Goal: Transaction & Acquisition: Purchase product/service

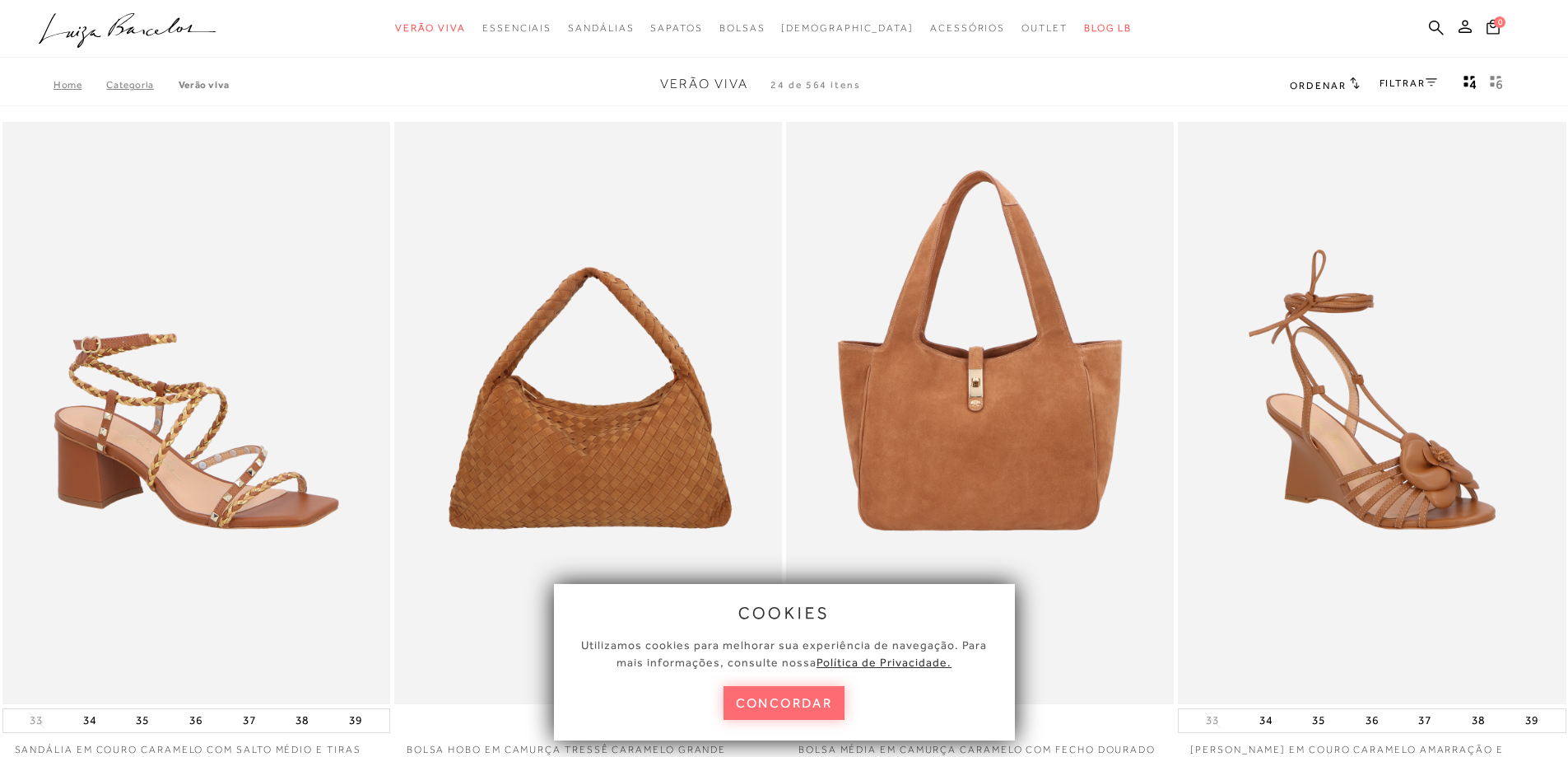
click at [774, 698] on button "concordar" at bounding box center [784, 703] width 122 height 33
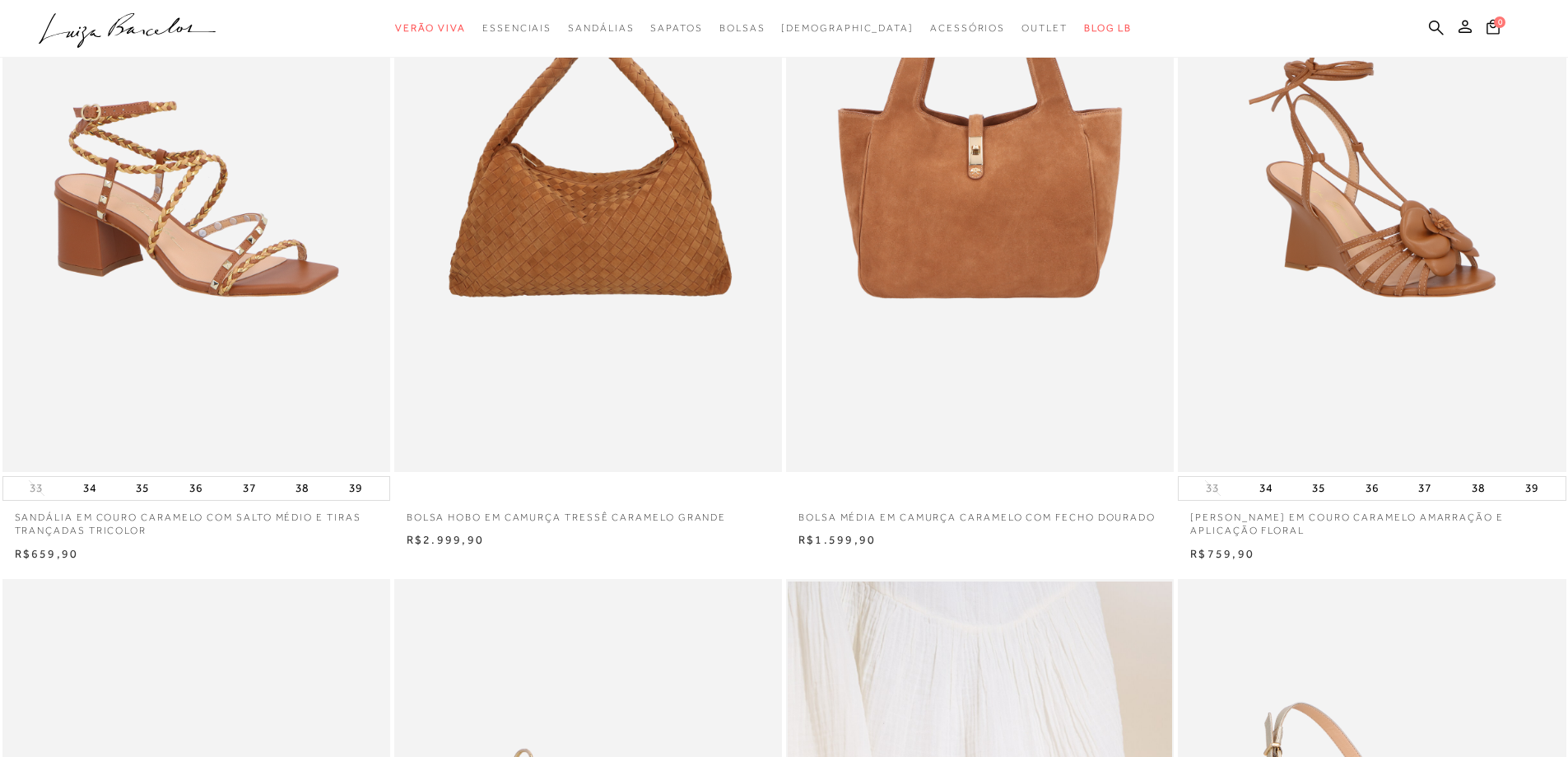
scroll to position [247, 0]
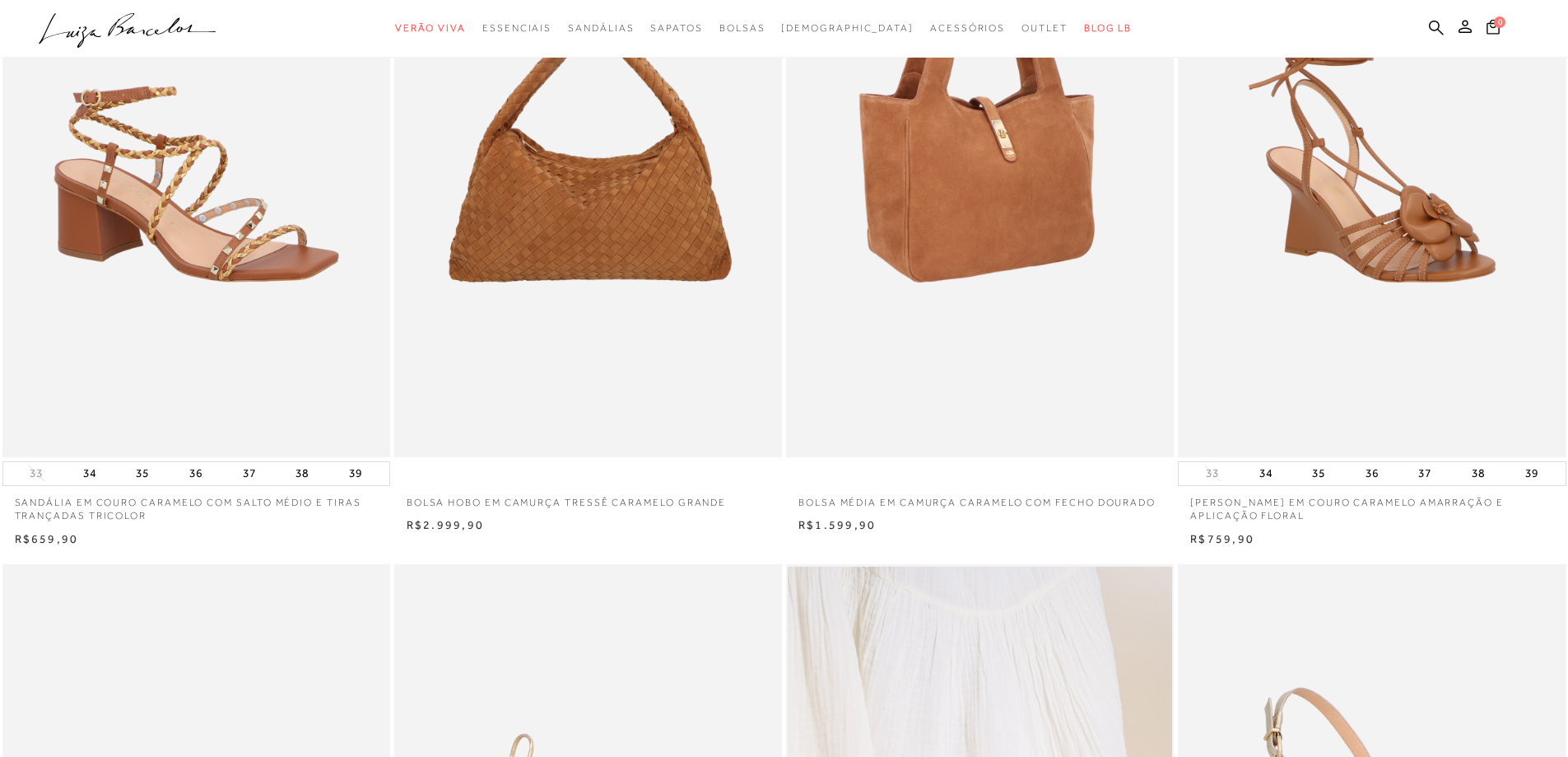
click at [921, 176] on img at bounding box center [981, 165] width 386 height 582
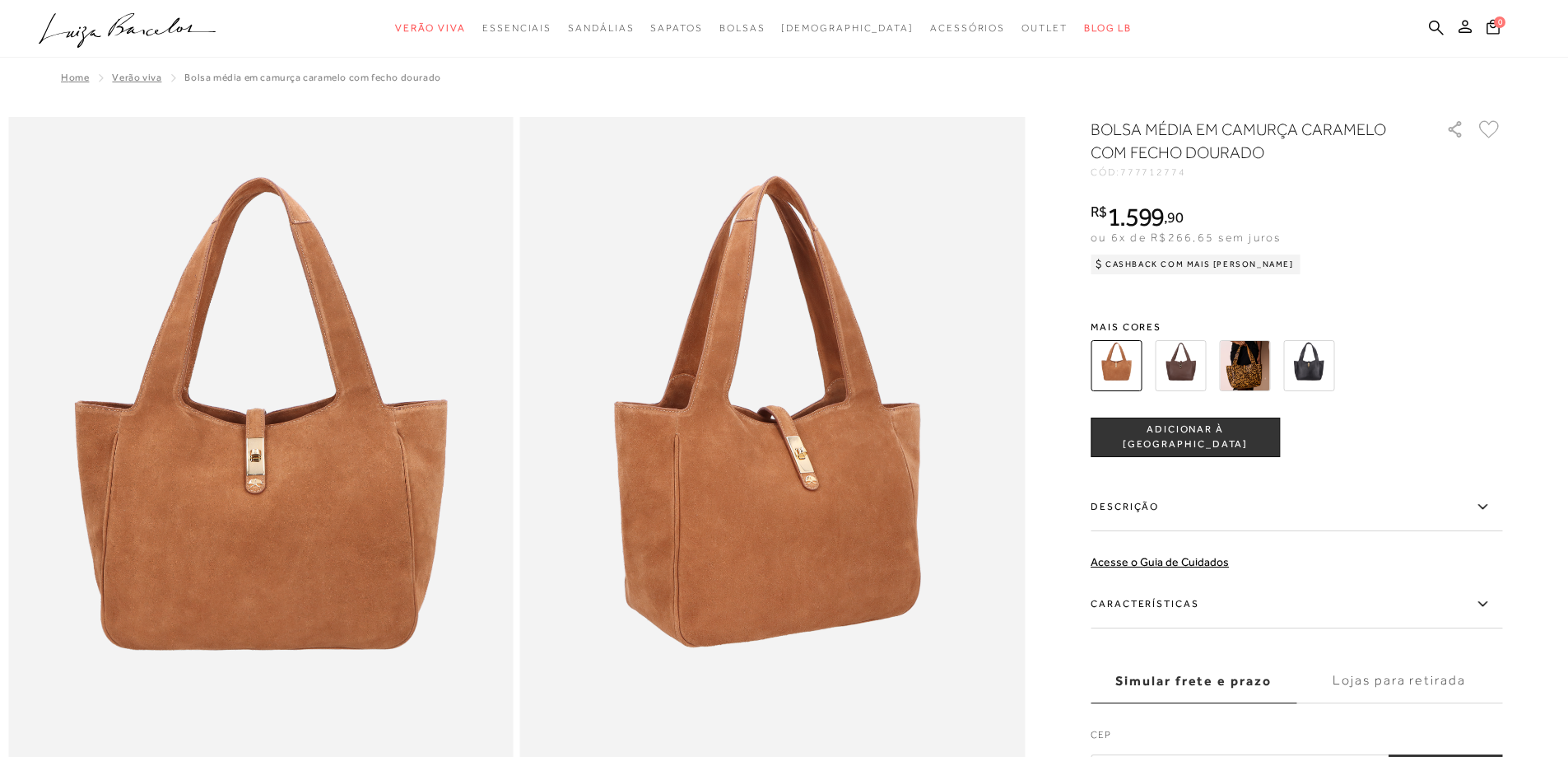
click at [1192, 363] on img at bounding box center [1181, 365] width 51 height 51
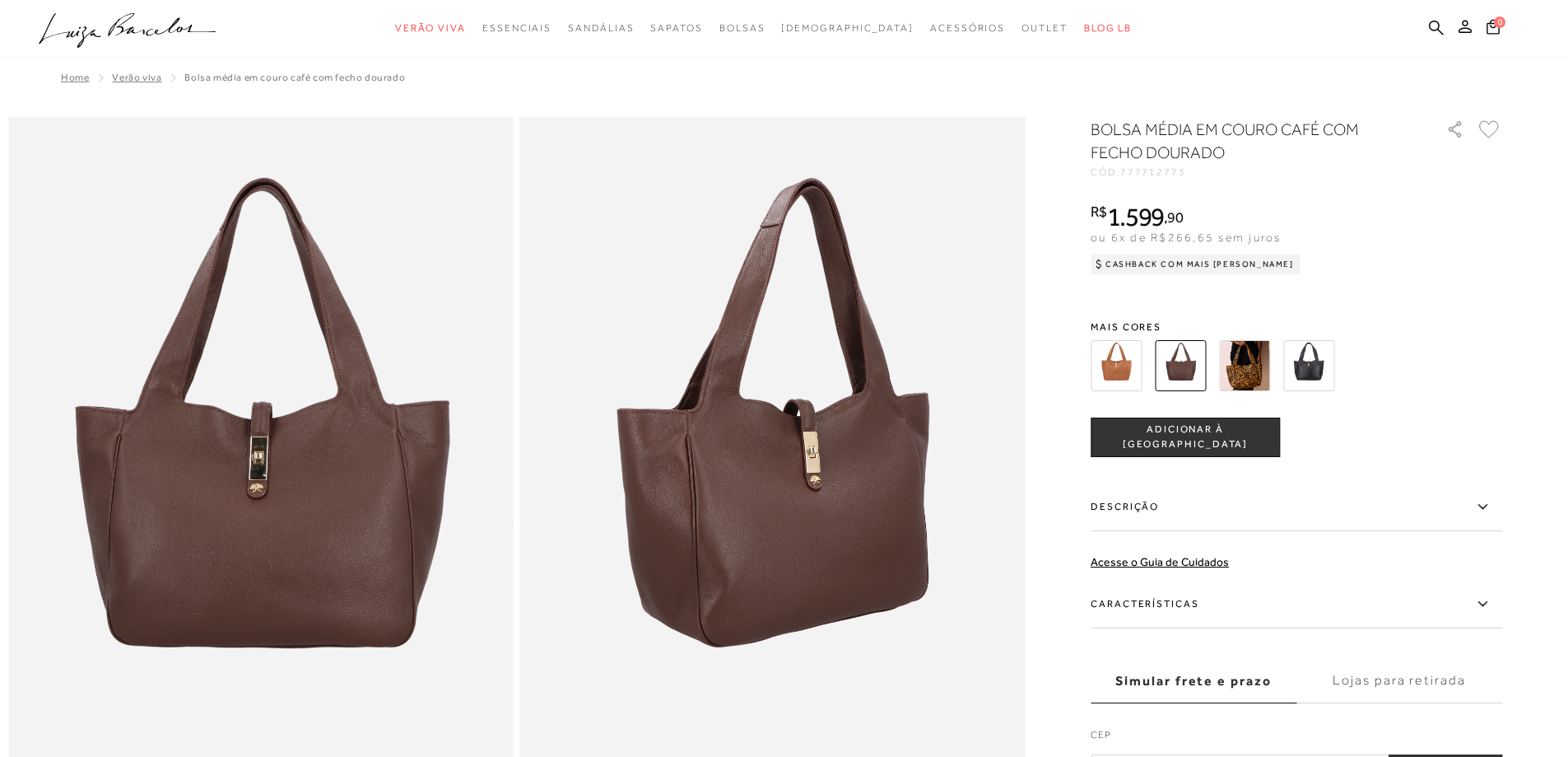
click at [1246, 347] on img at bounding box center [1245, 365] width 51 height 51
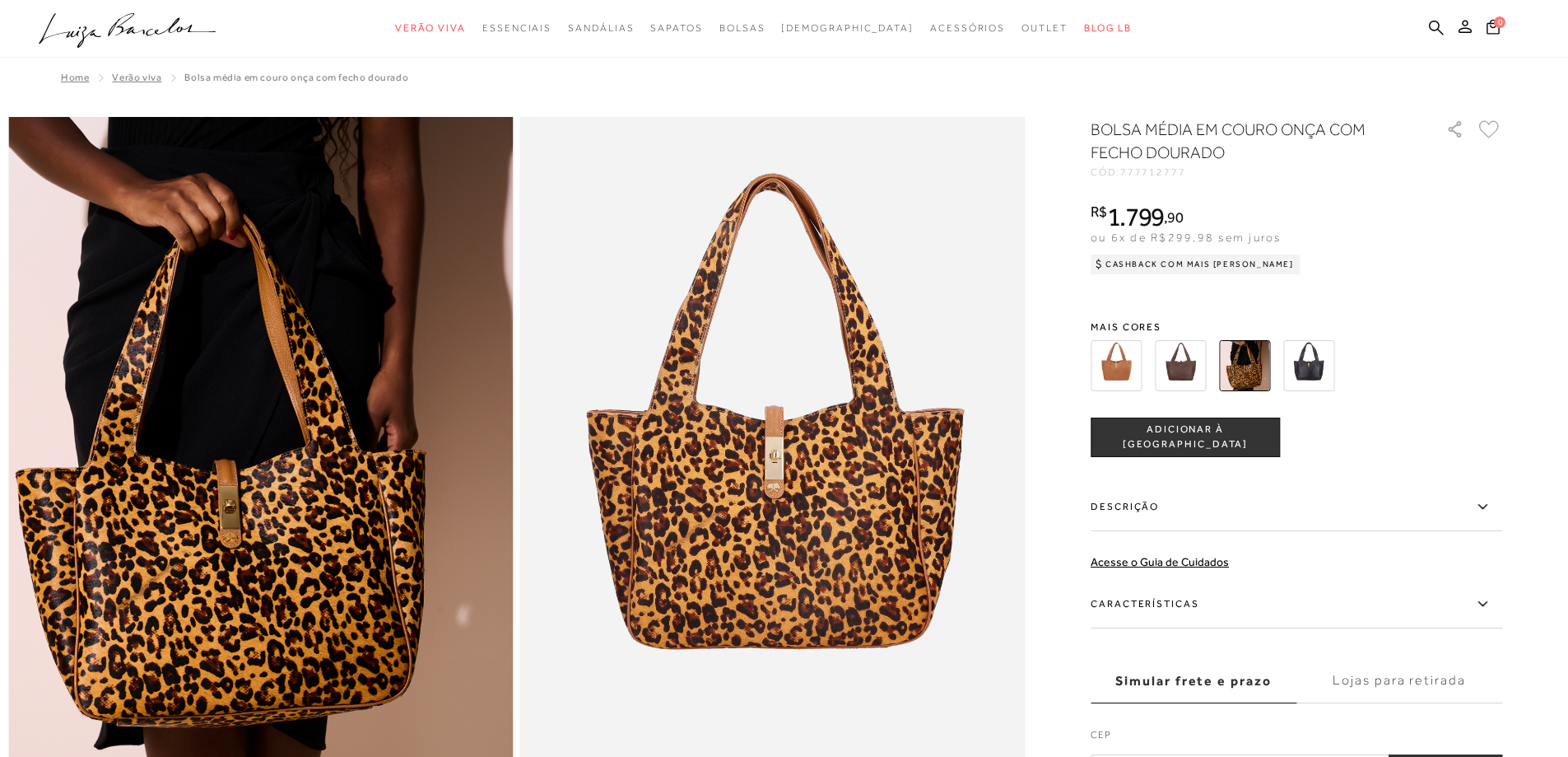
click at [1317, 360] on img at bounding box center [1309, 365] width 51 height 51
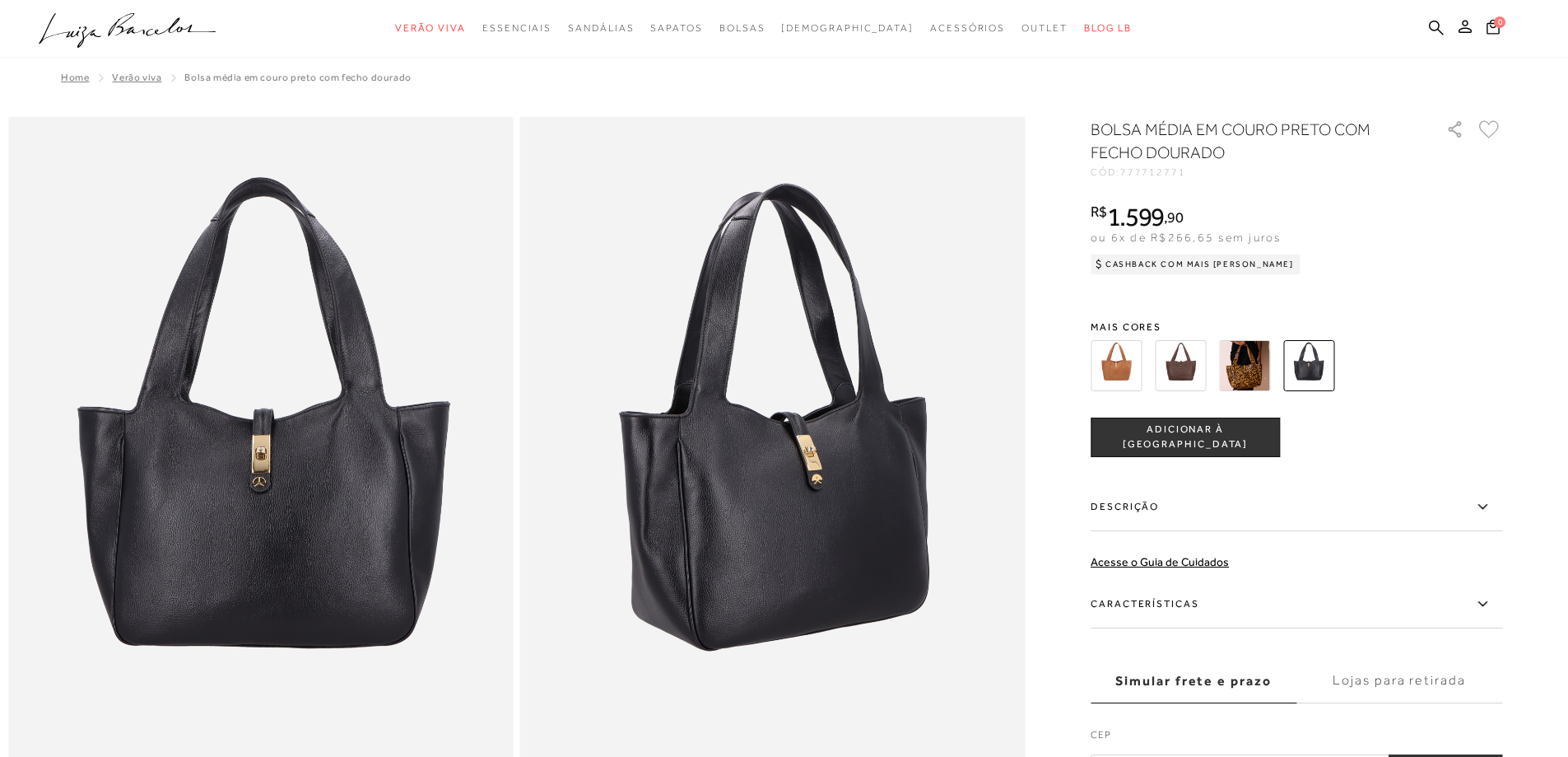
click at [1120, 371] on img at bounding box center [1116, 365] width 51 height 51
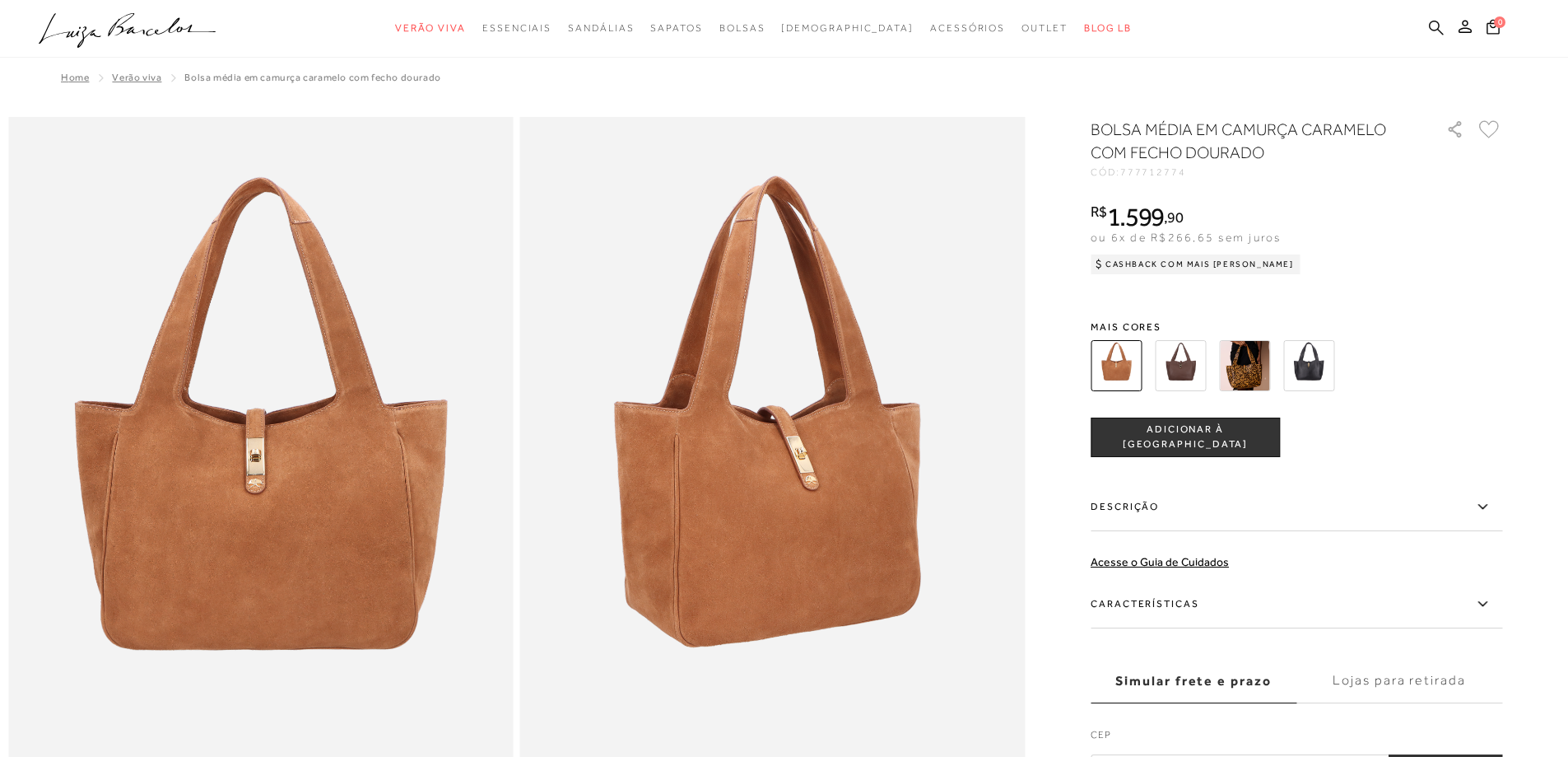
click at [1436, 31] on icon at bounding box center [1436, 27] width 15 height 15
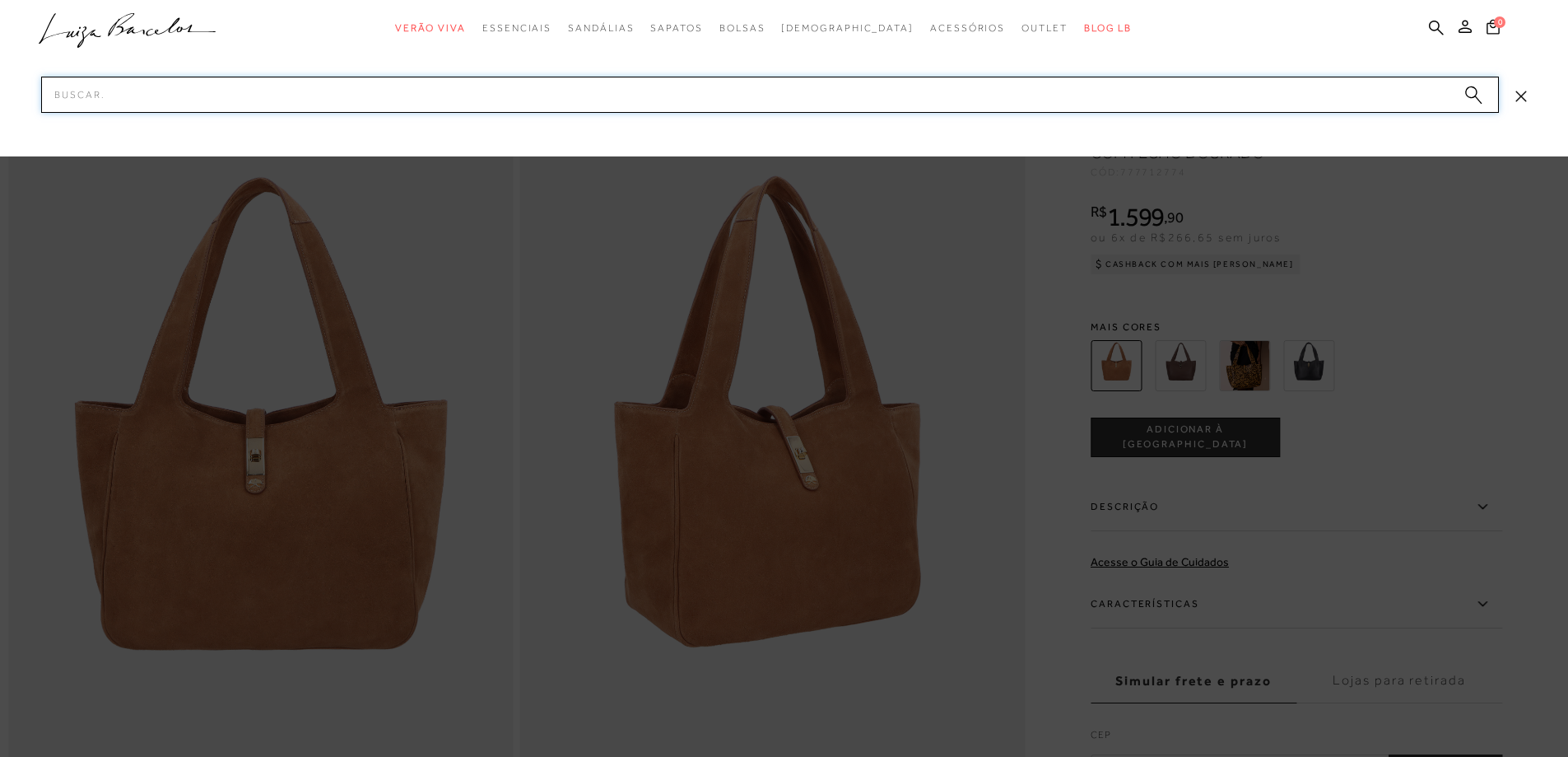
click at [1100, 86] on input "Pesquisar" at bounding box center [770, 95] width 1458 height 36
type input "bolsa camurça"
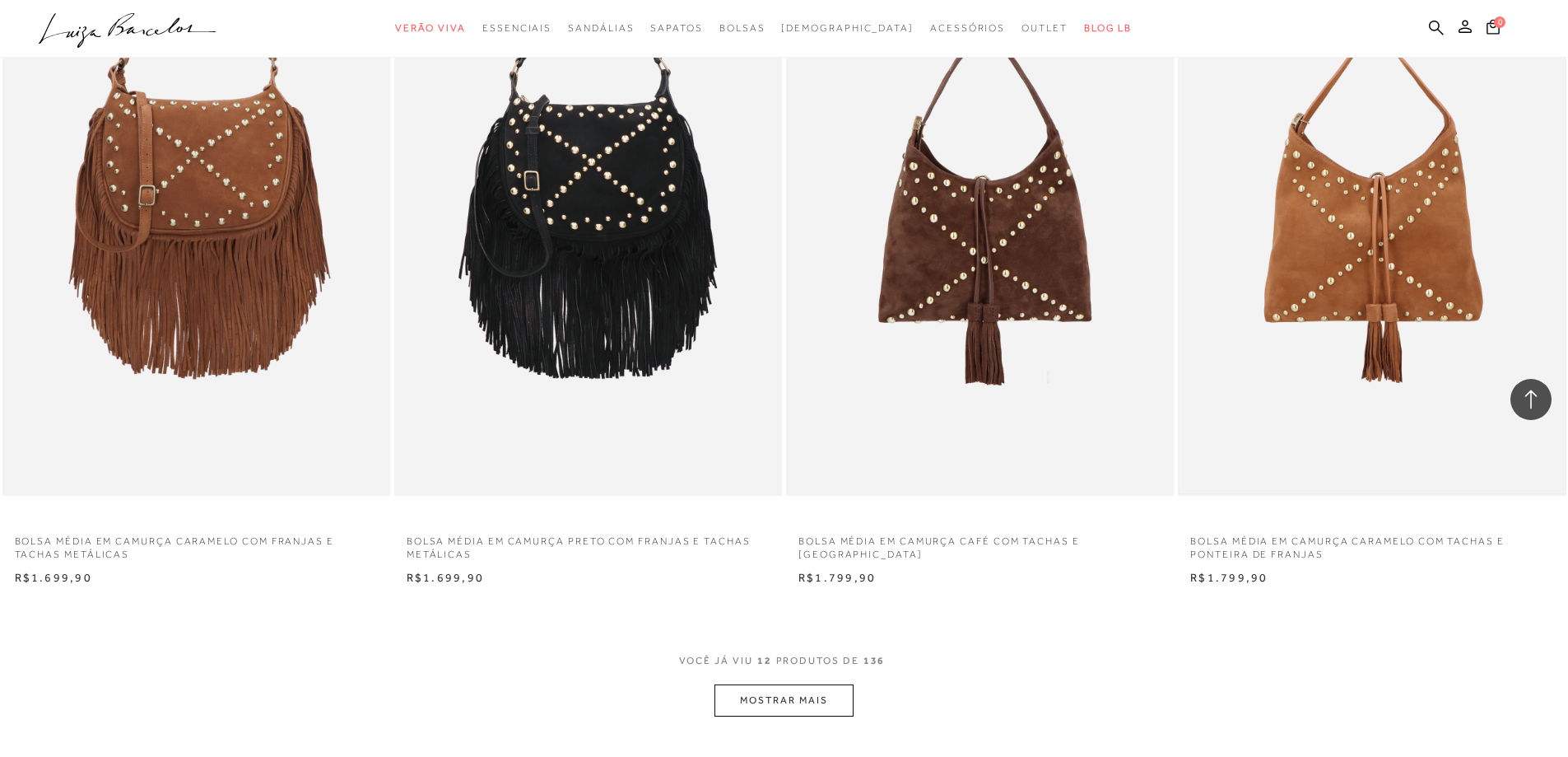
scroll to position [1730, 0]
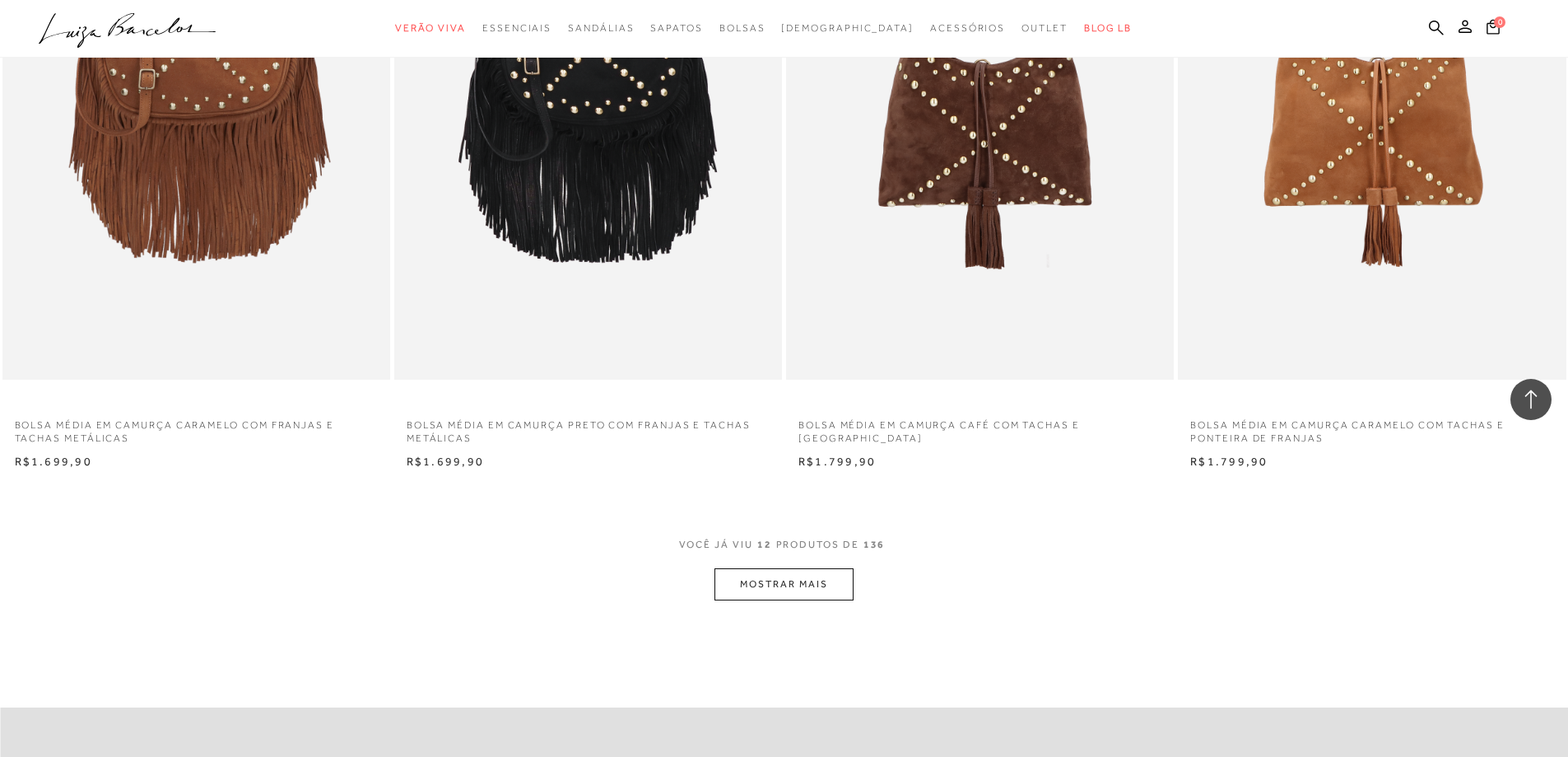
click at [786, 590] on button "MOSTRAR MAIS" at bounding box center [784, 584] width 139 height 32
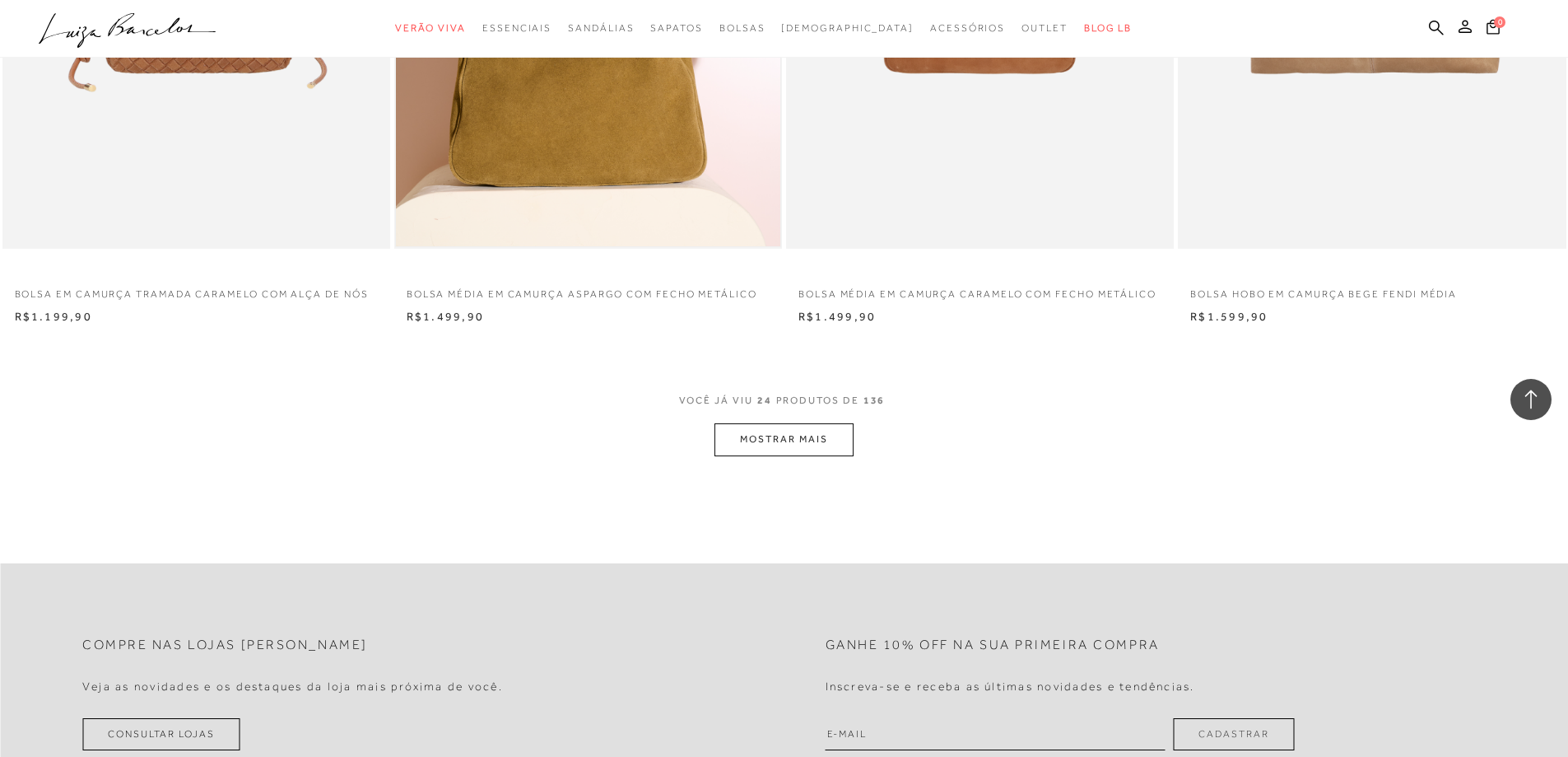
scroll to position [3952, 0]
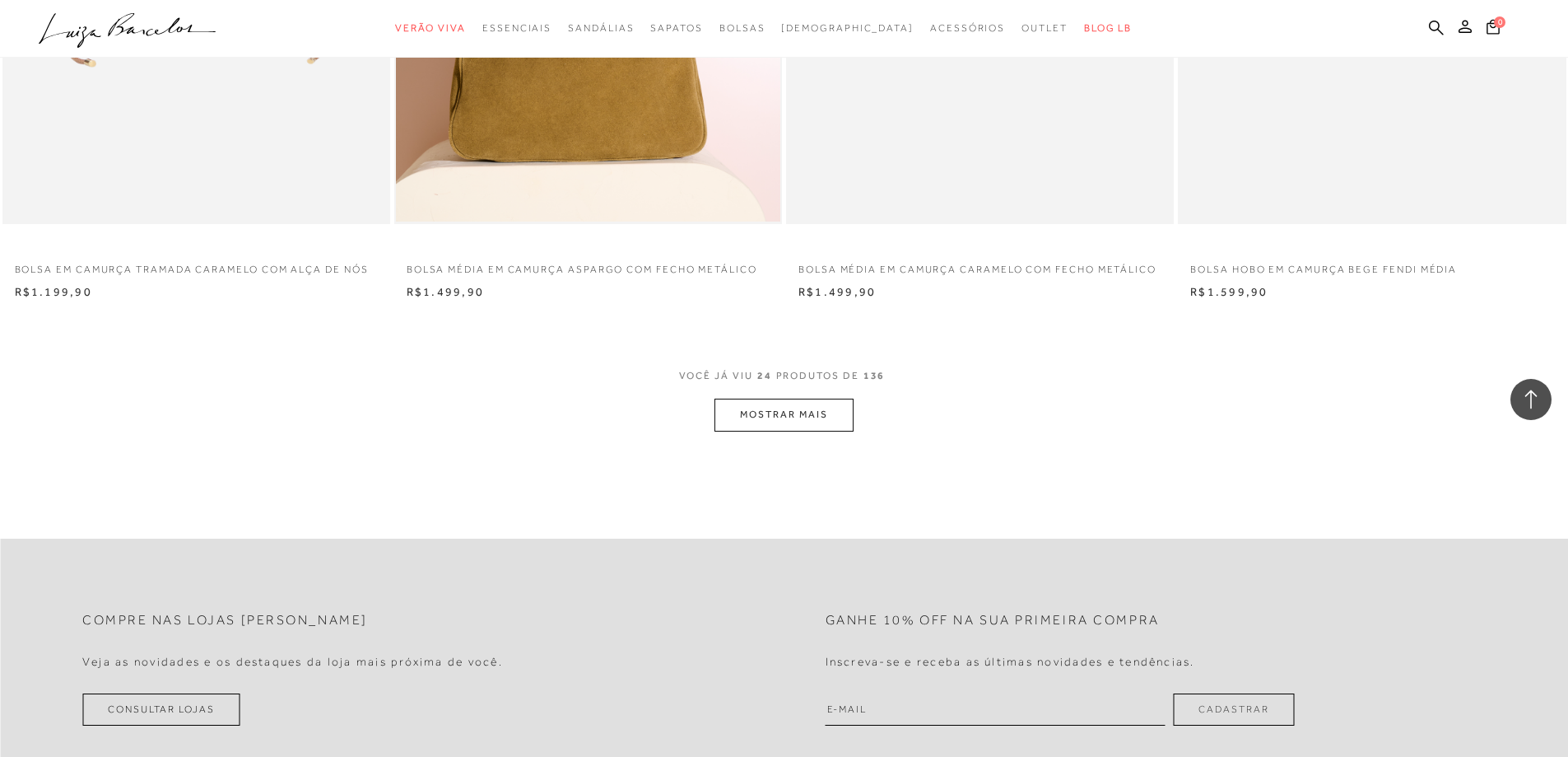
click at [797, 421] on button "MOSTRAR MAIS" at bounding box center [784, 414] width 139 height 32
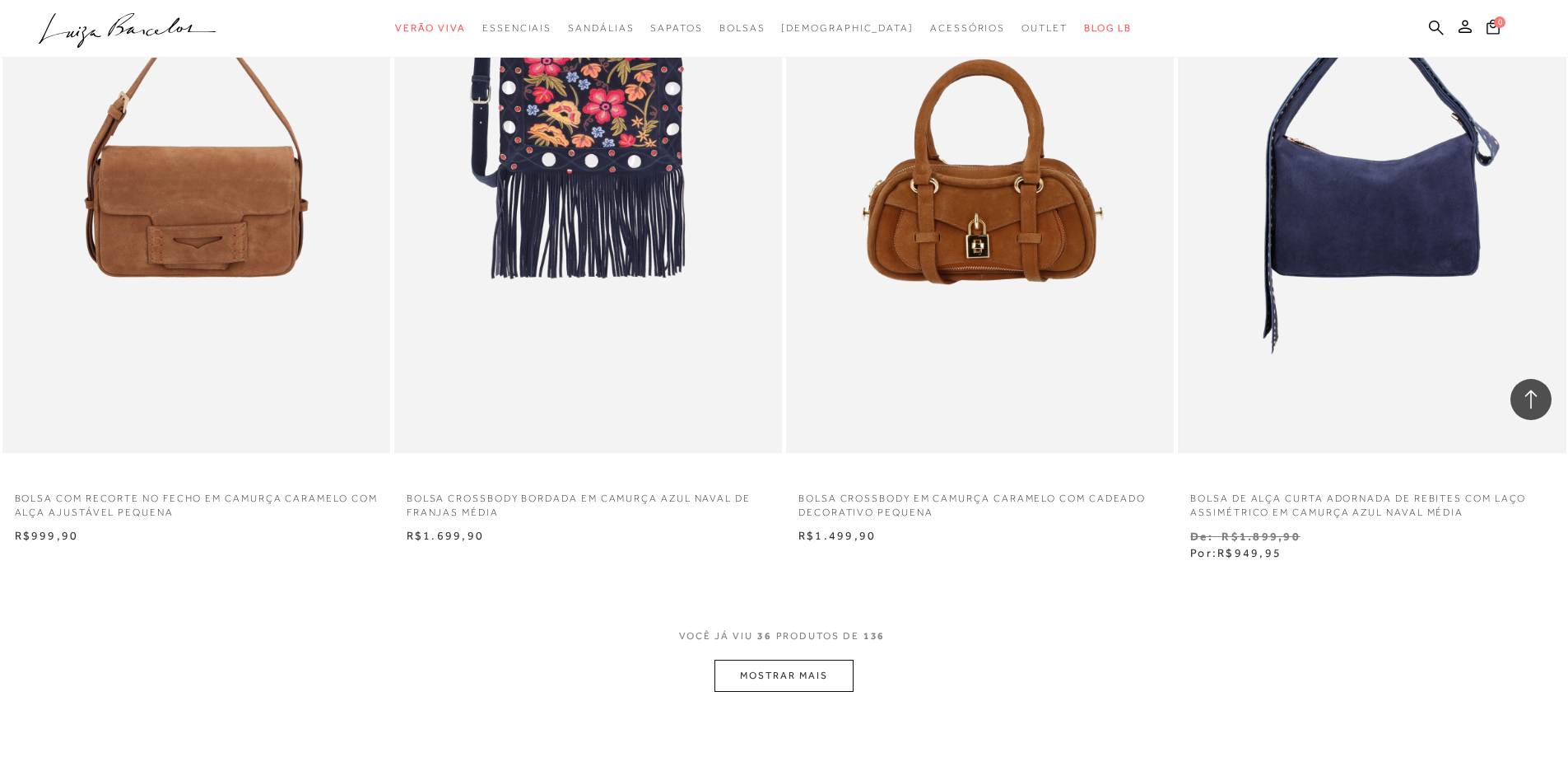
scroll to position [6011, 0]
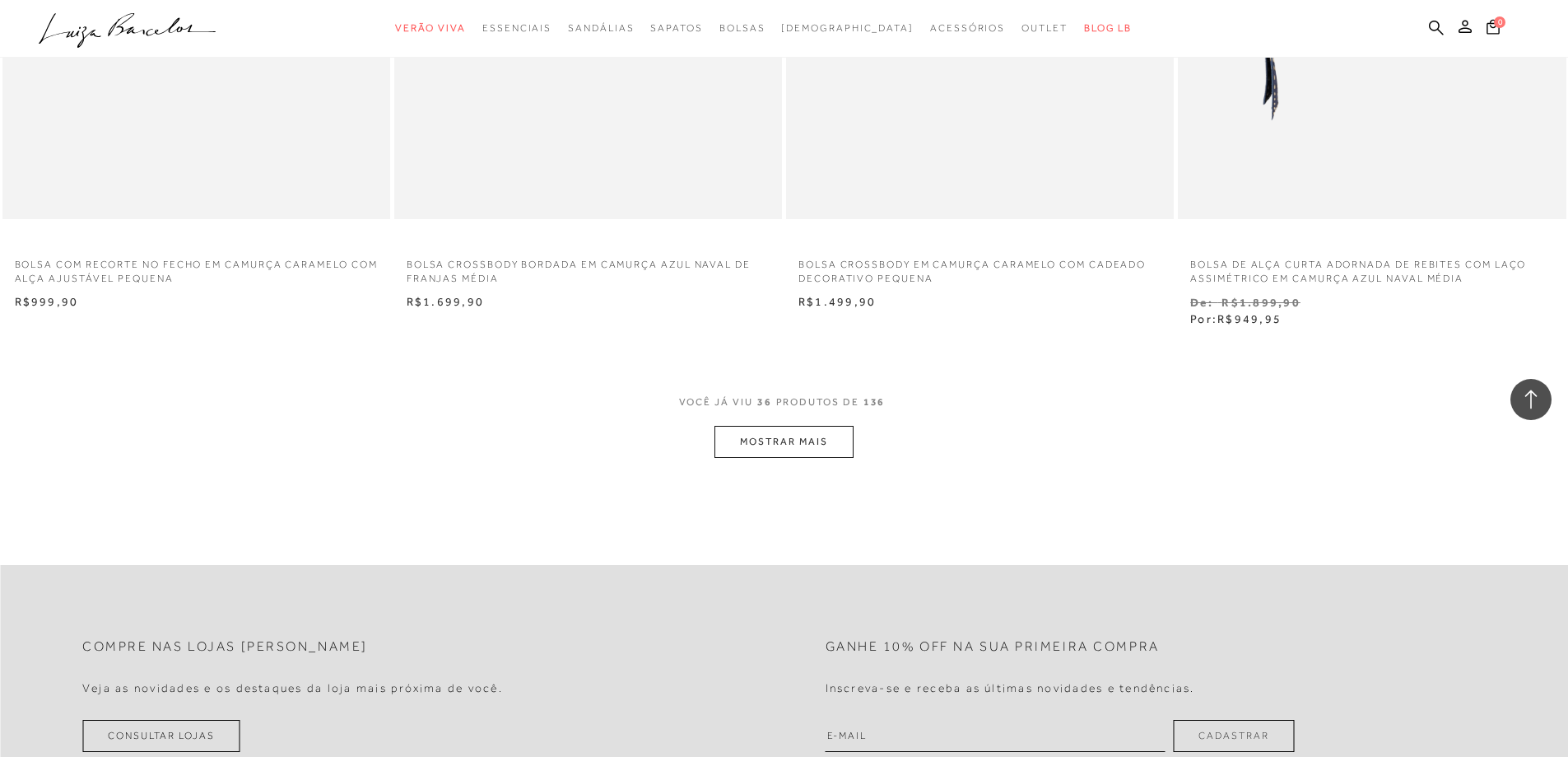
click at [774, 442] on button "MOSTRAR MAIS" at bounding box center [784, 441] width 139 height 32
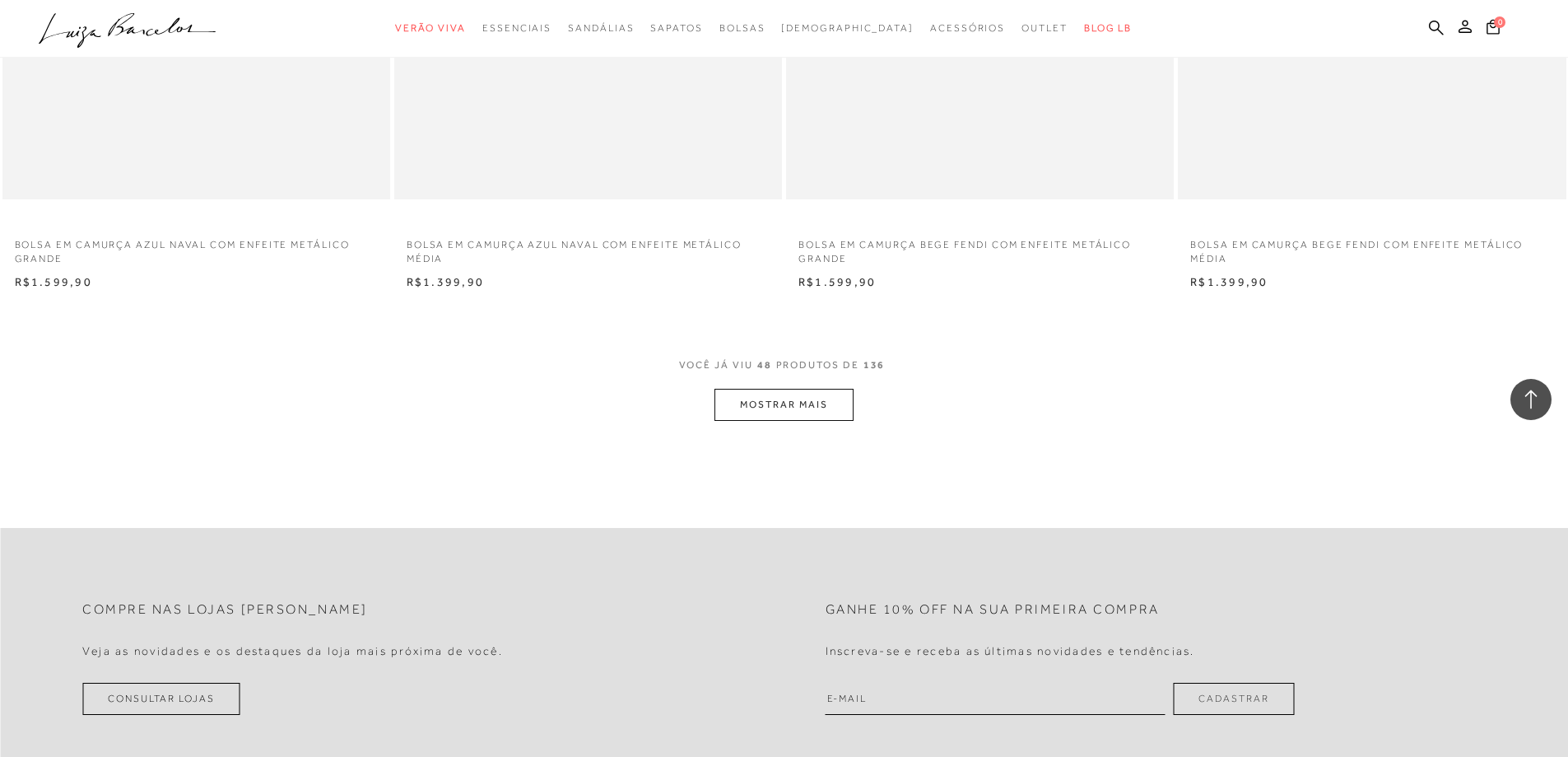
scroll to position [8152, 0]
click at [792, 404] on button "MOSTRAR MAIS" at bounding box center [784, 403] width 139 height 32
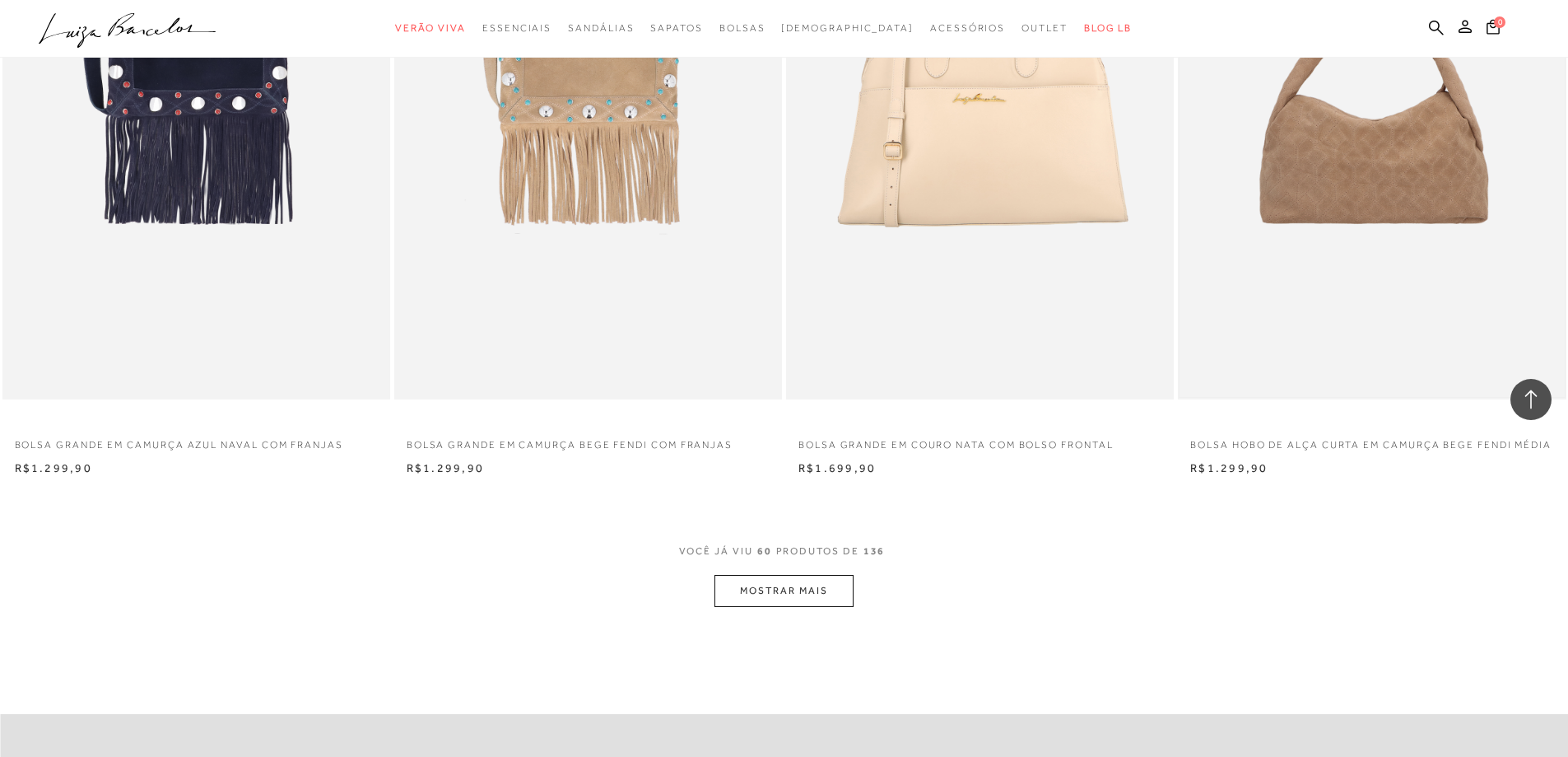
scroll to position [10046, 0]
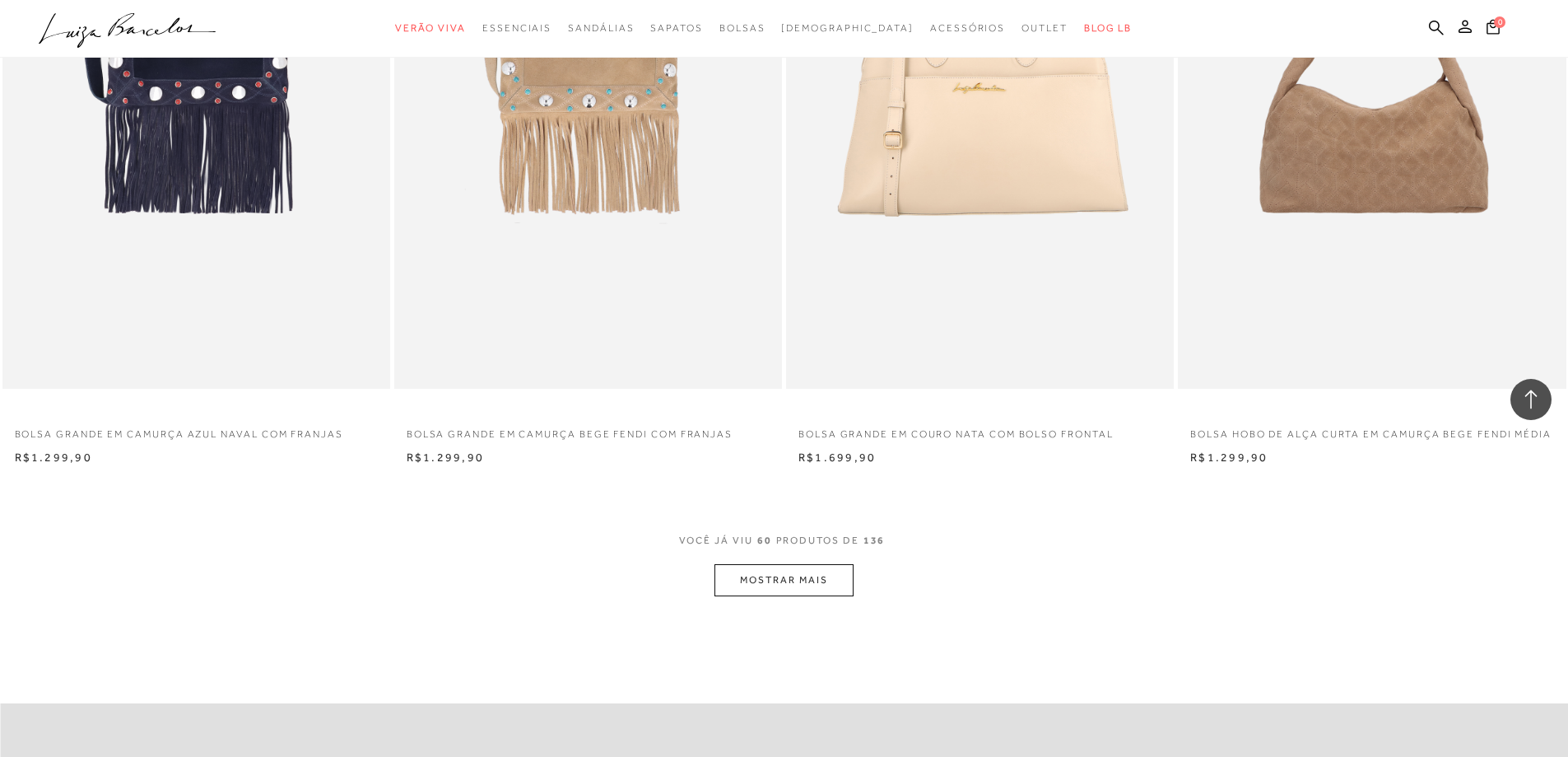
click at [795, 579] on button "MOSTRAR MAIS" at bounding box center [784, 580] width 139 height 32
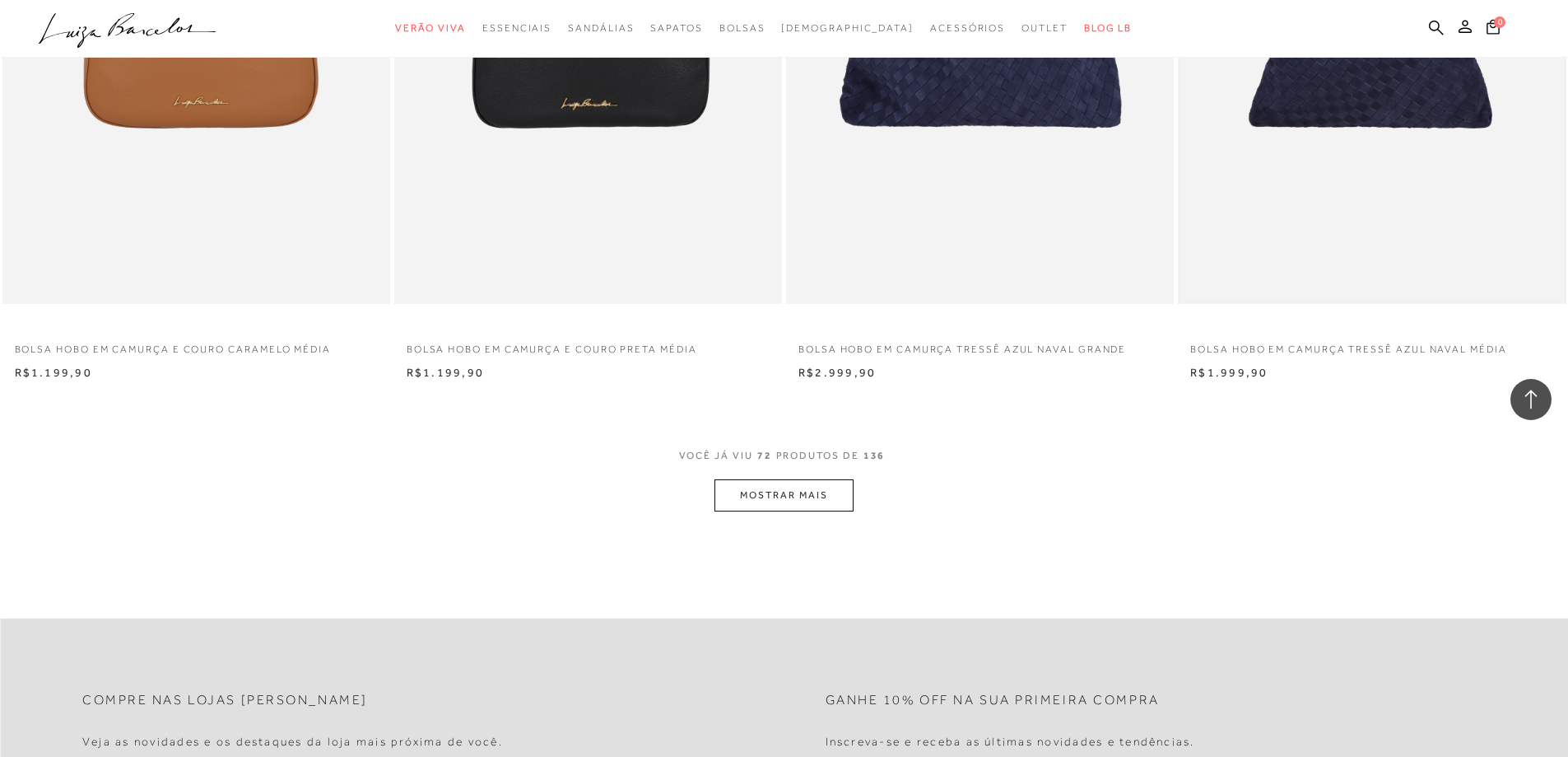
scroll to position [12187, 0]
click at [782, 489] on button "MOSTRAR MAIS" at bounding box center [784, 493] width 139 height 32
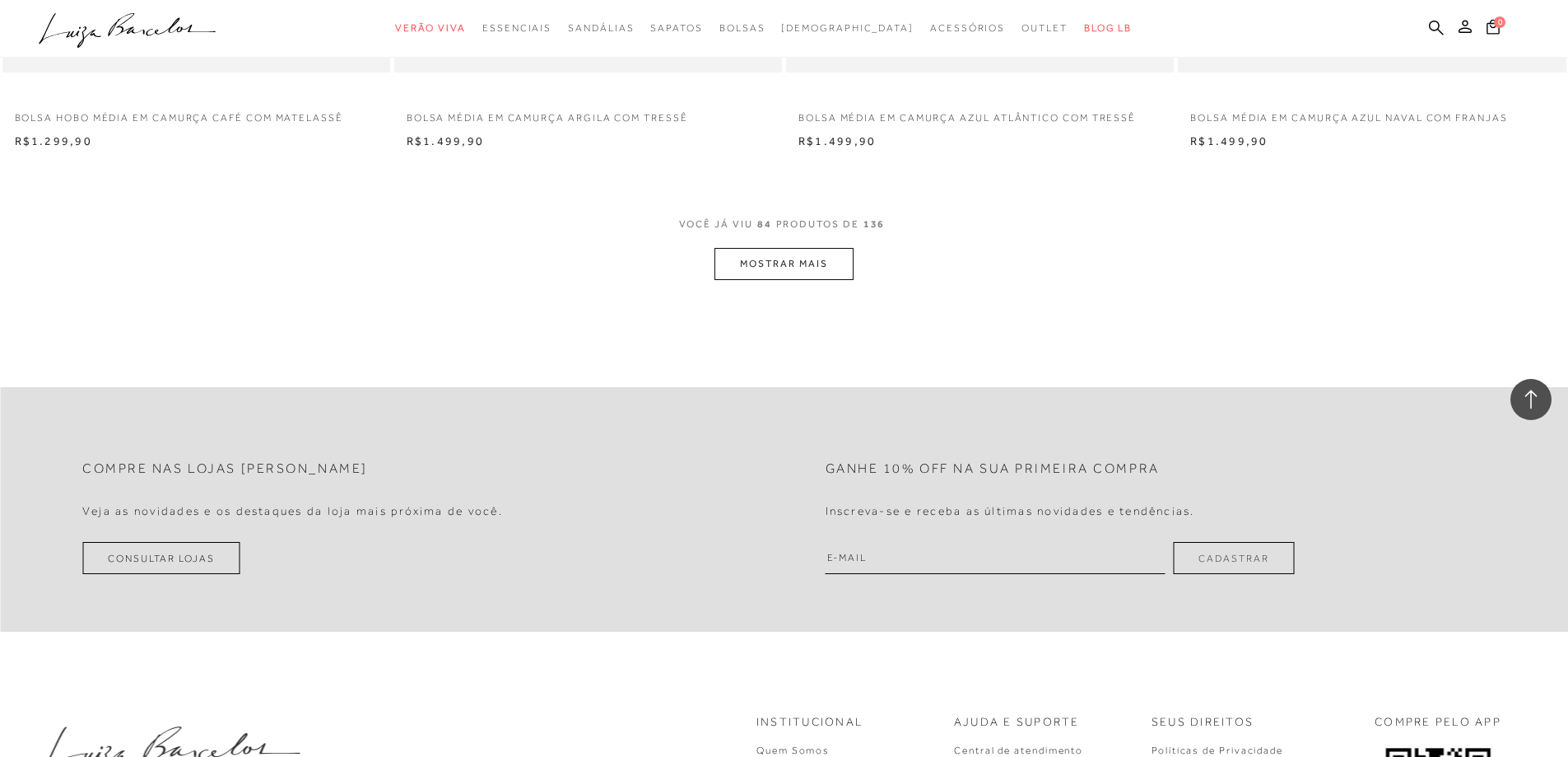
scroll to position [14575, 0]
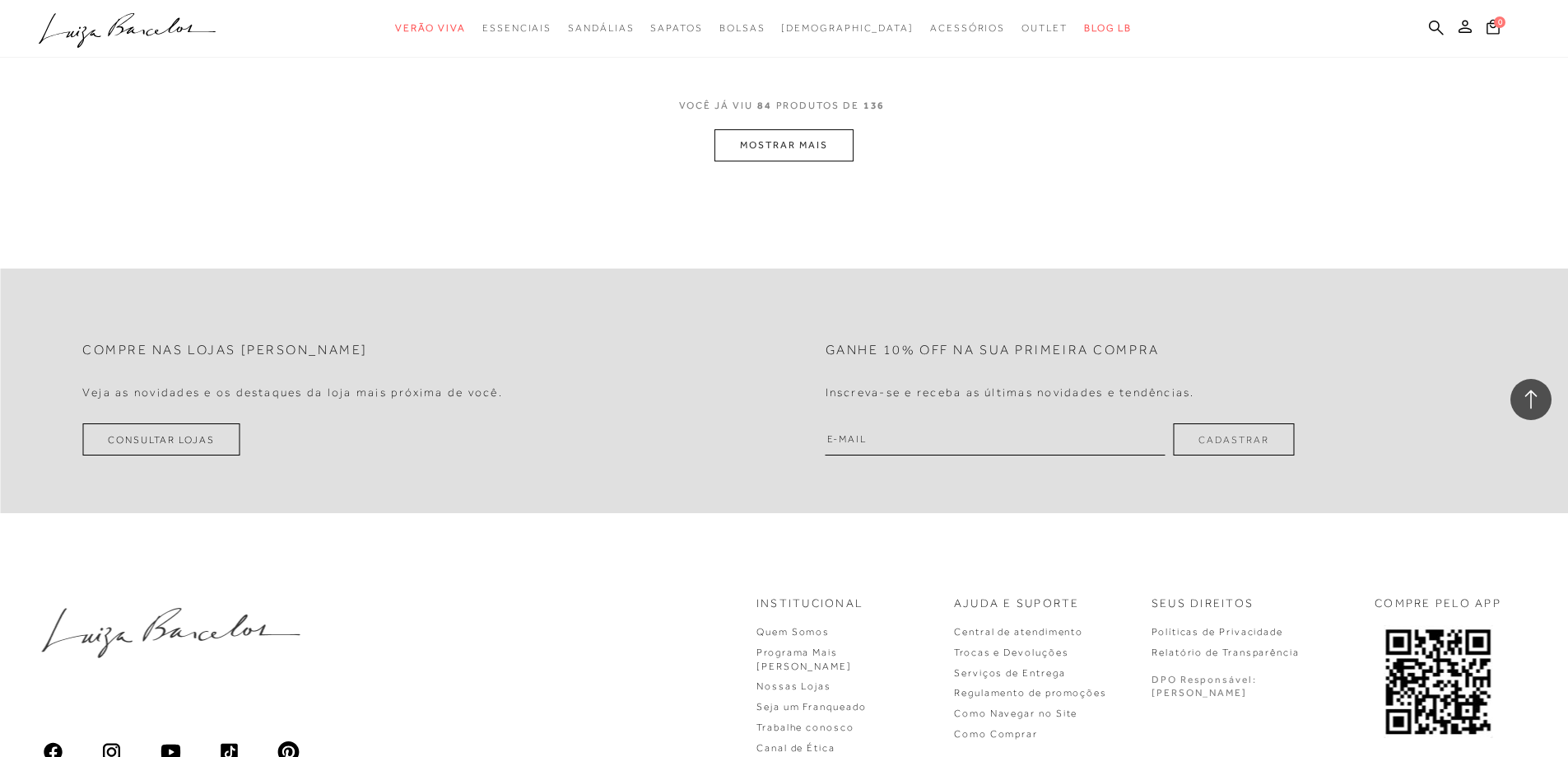
click at [768, 149] on button "MOSTRAR MAIS" at bounding box center [784, 145] width 139 height 32
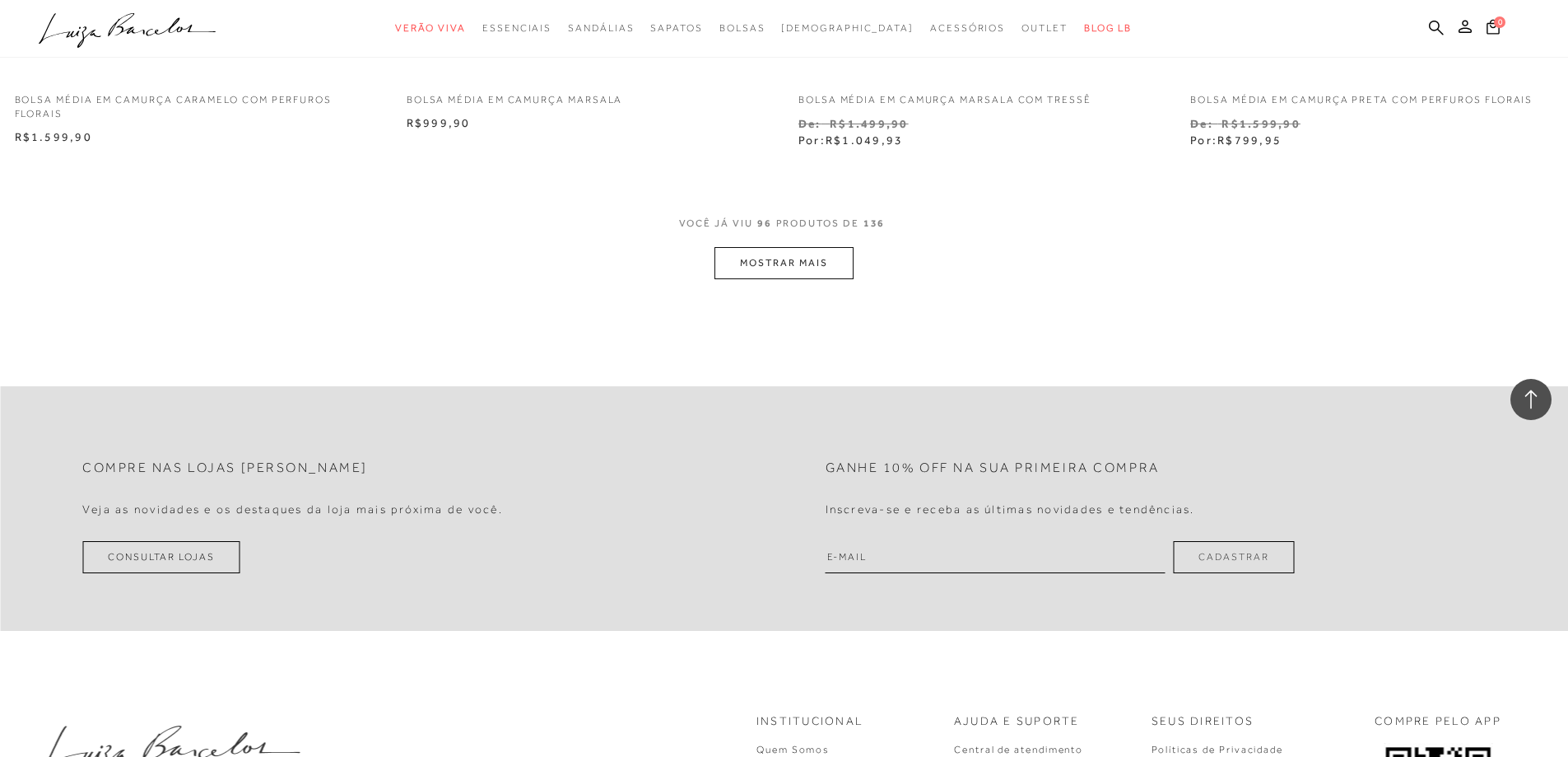
scroll to position [16551, 0]
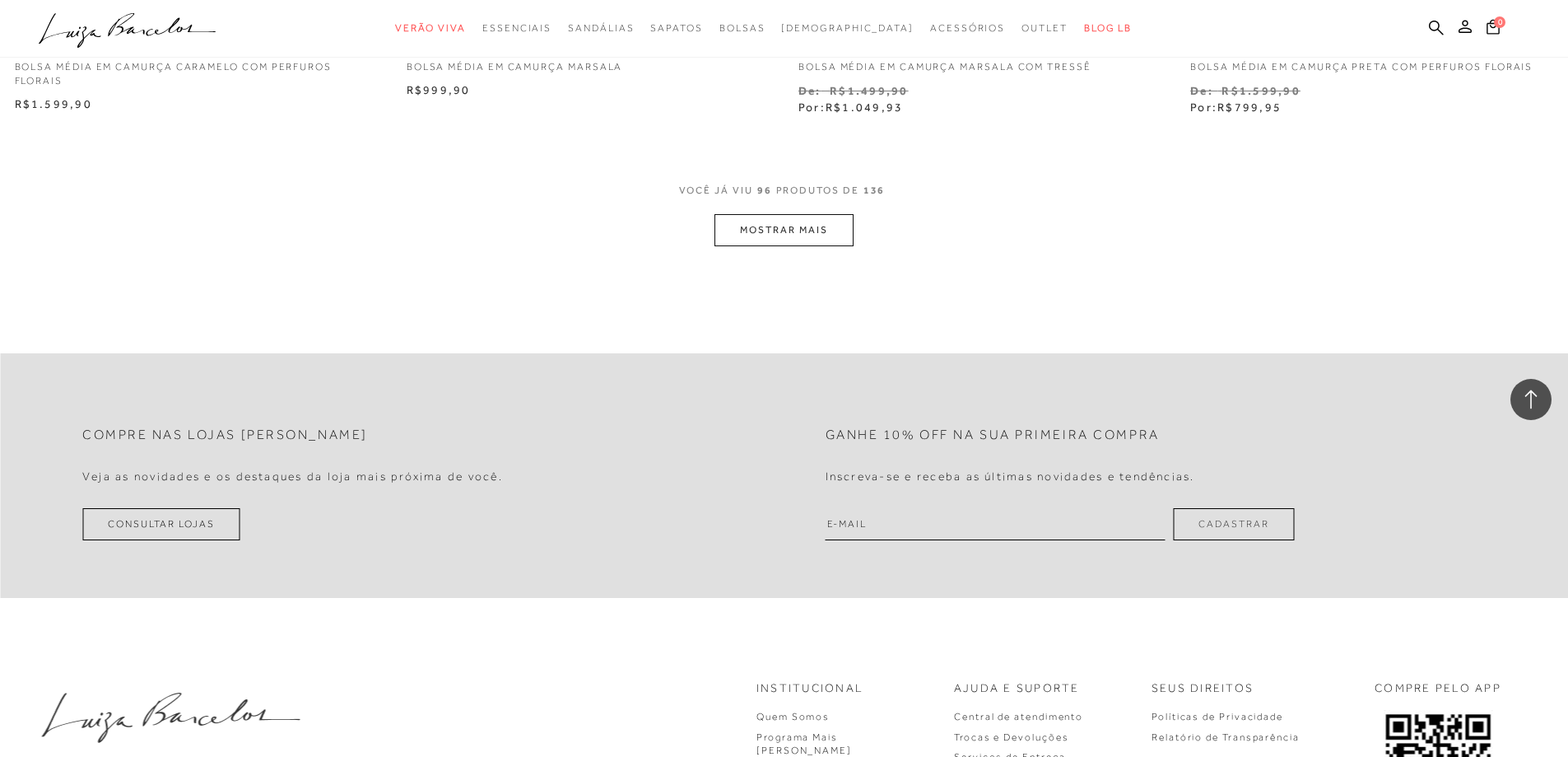
click at [789, 215] on button "MOSTRAR MAIS" at bounding box center [784, 229] width 139 height 32
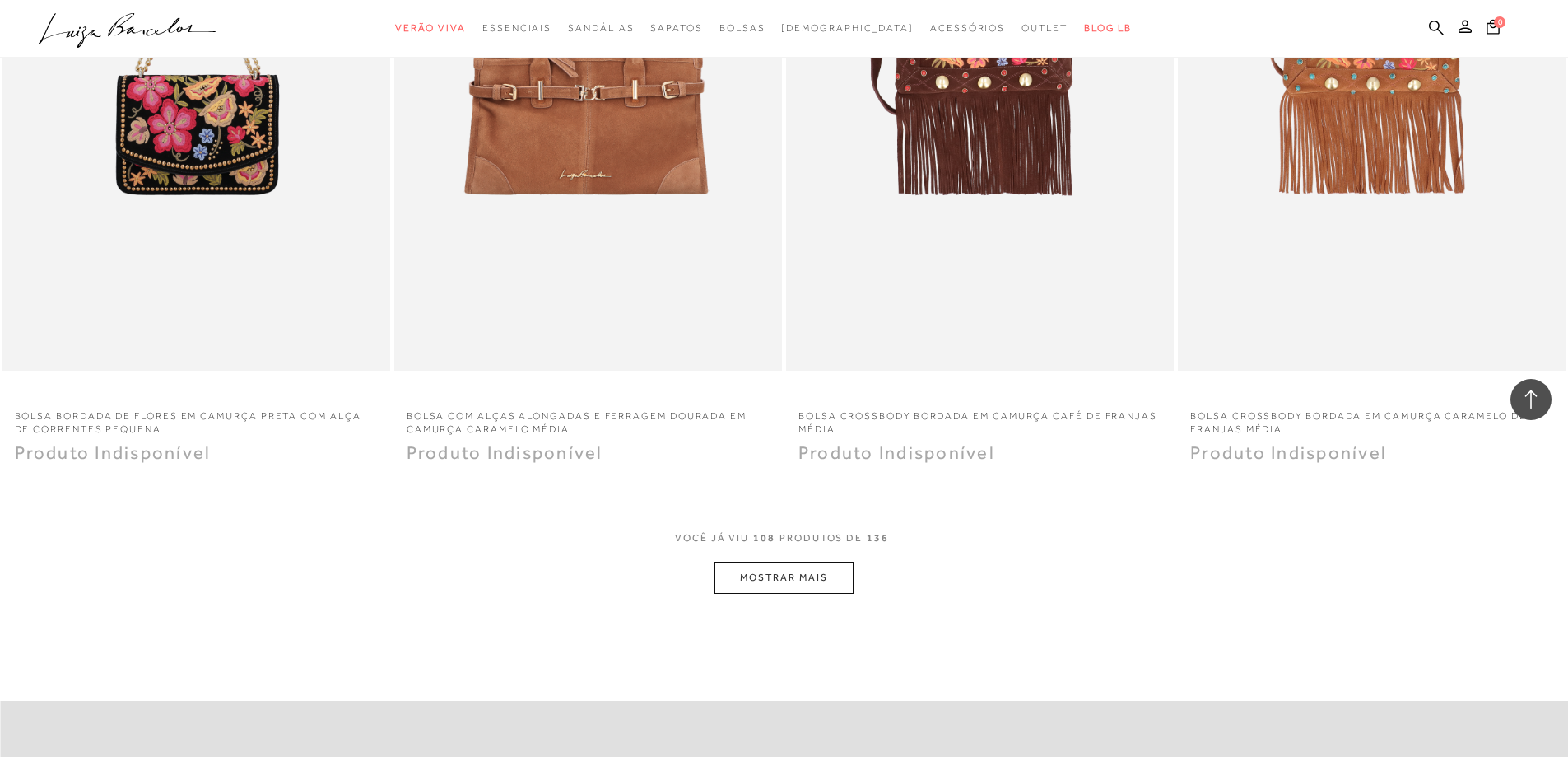
scroll to position [18362, 0]
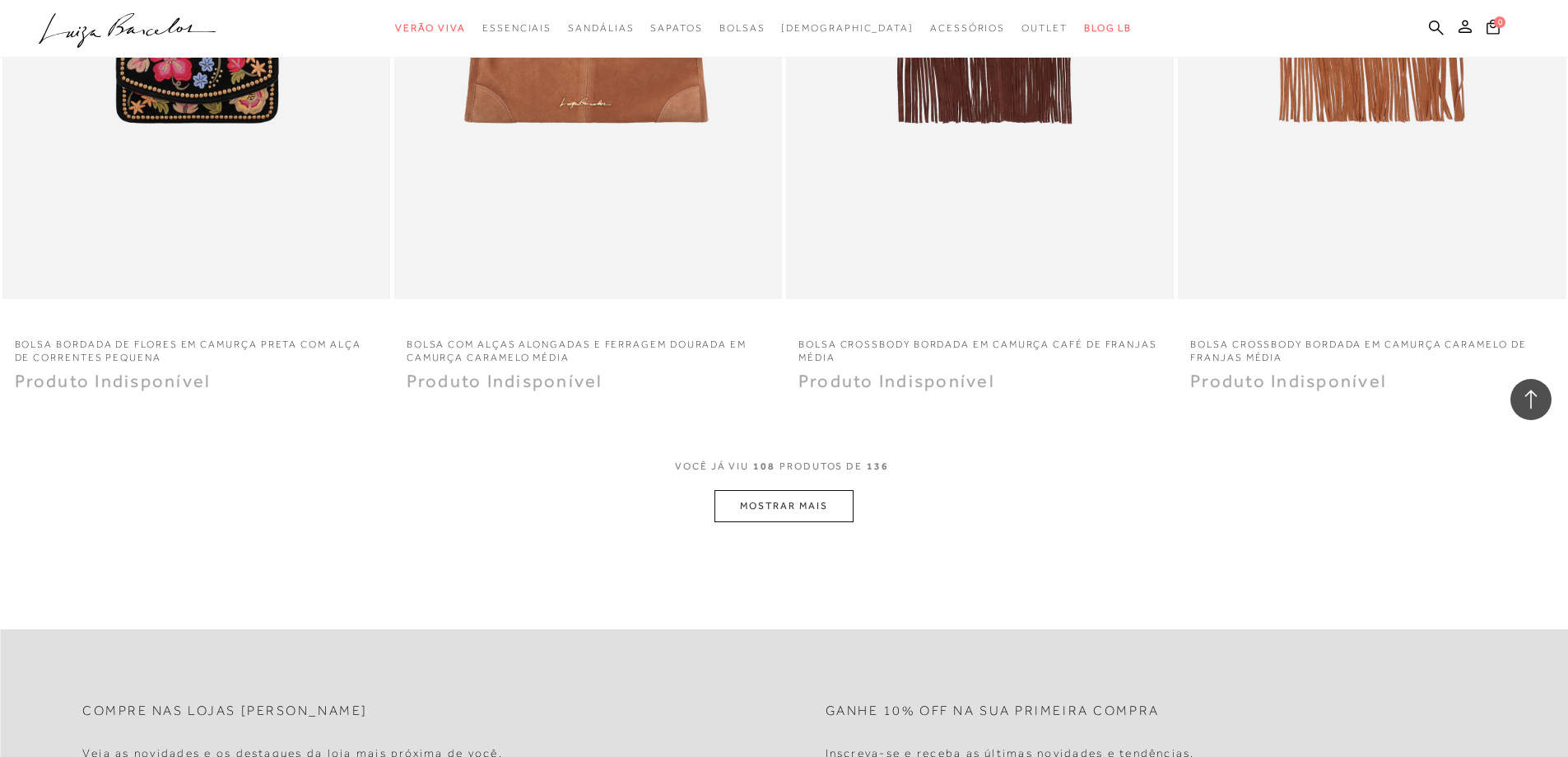
click at [782, 507] on button "MOSTRAR MAIS" at bounding box center [784, 506] width 139 height 32
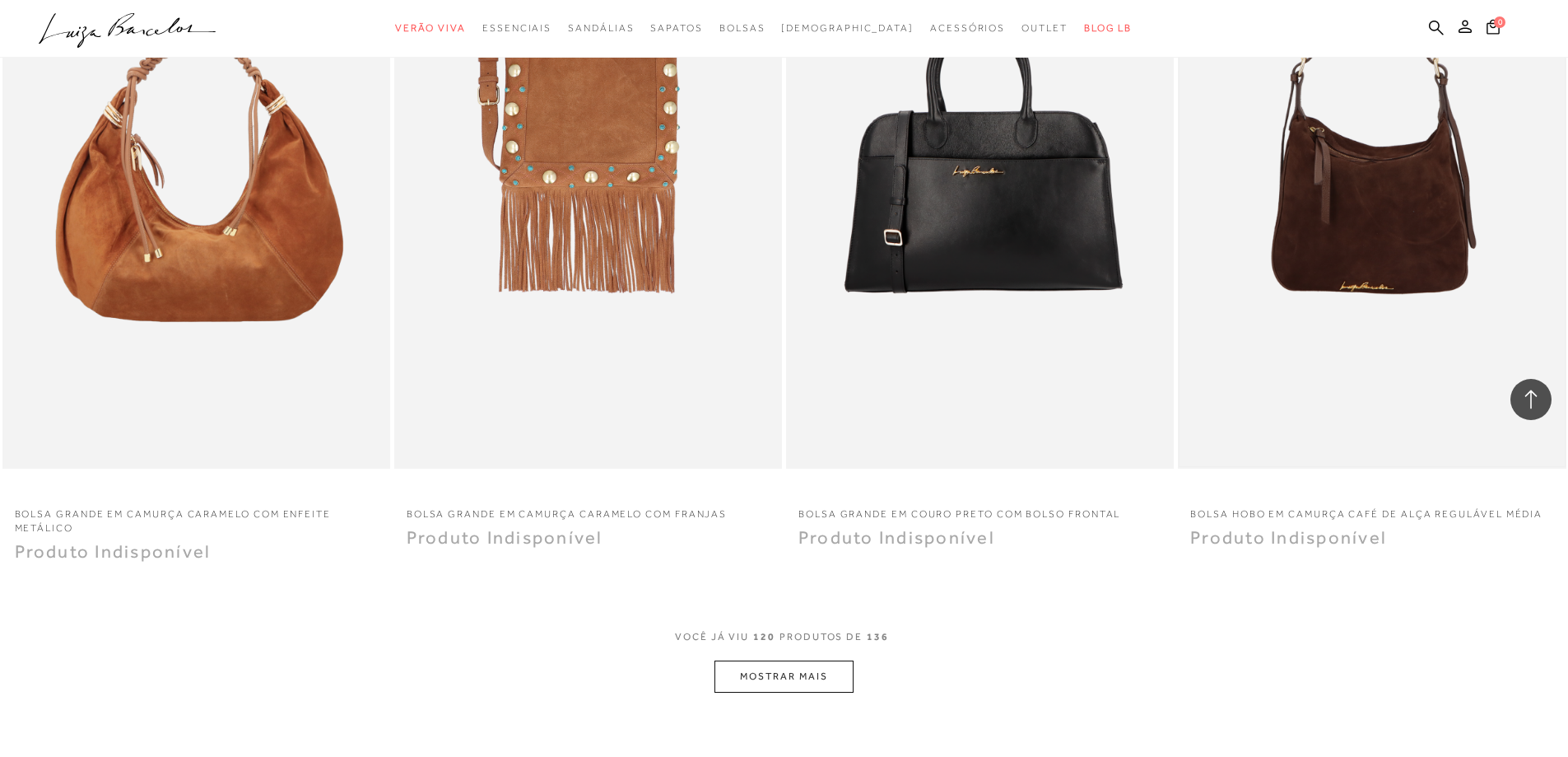
scroll to position [20256, 0]
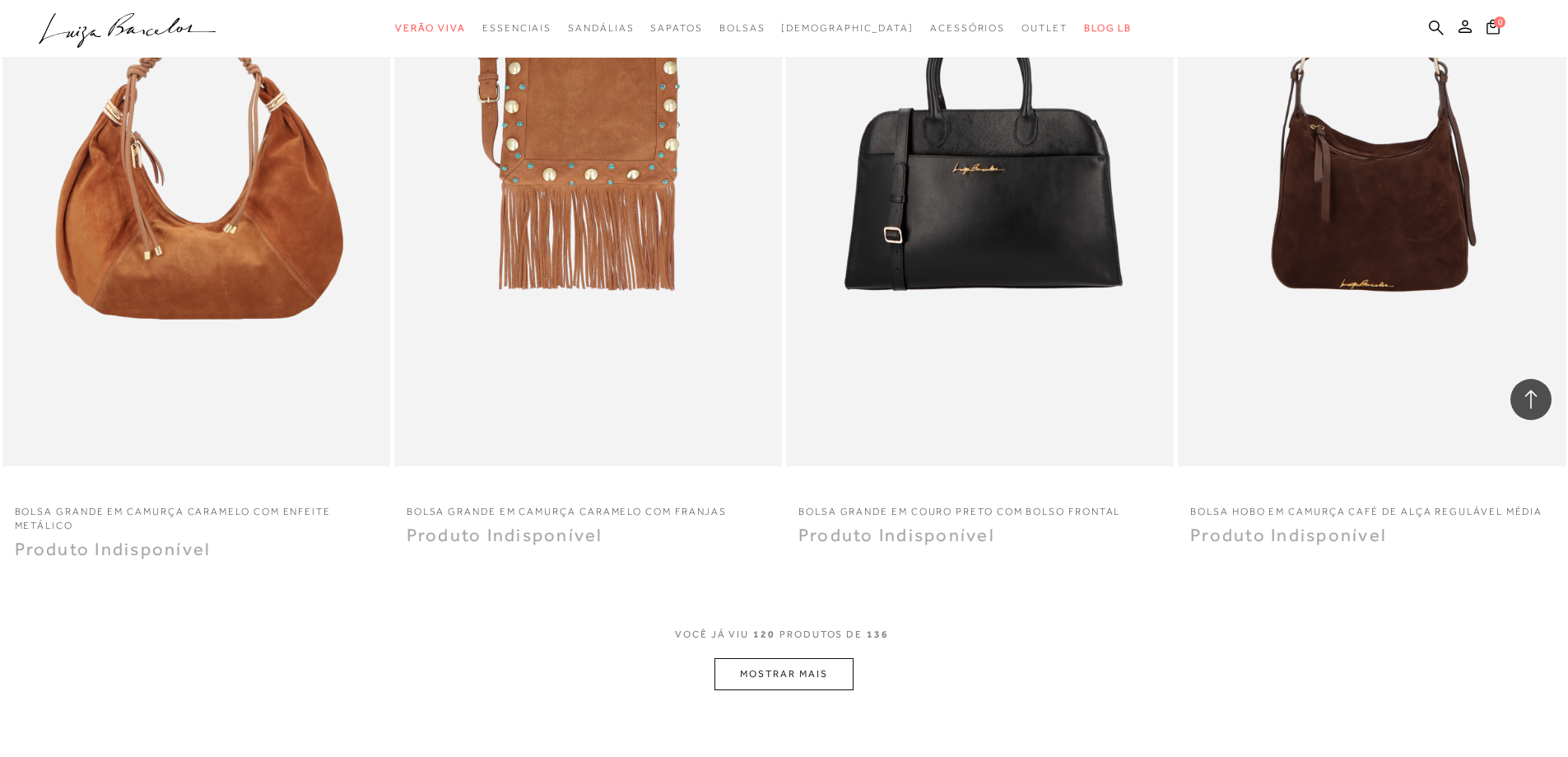
click at [800, 690] on button "MOSTRAR MAIS" at bounding box center [784, 673] width 139 height 32
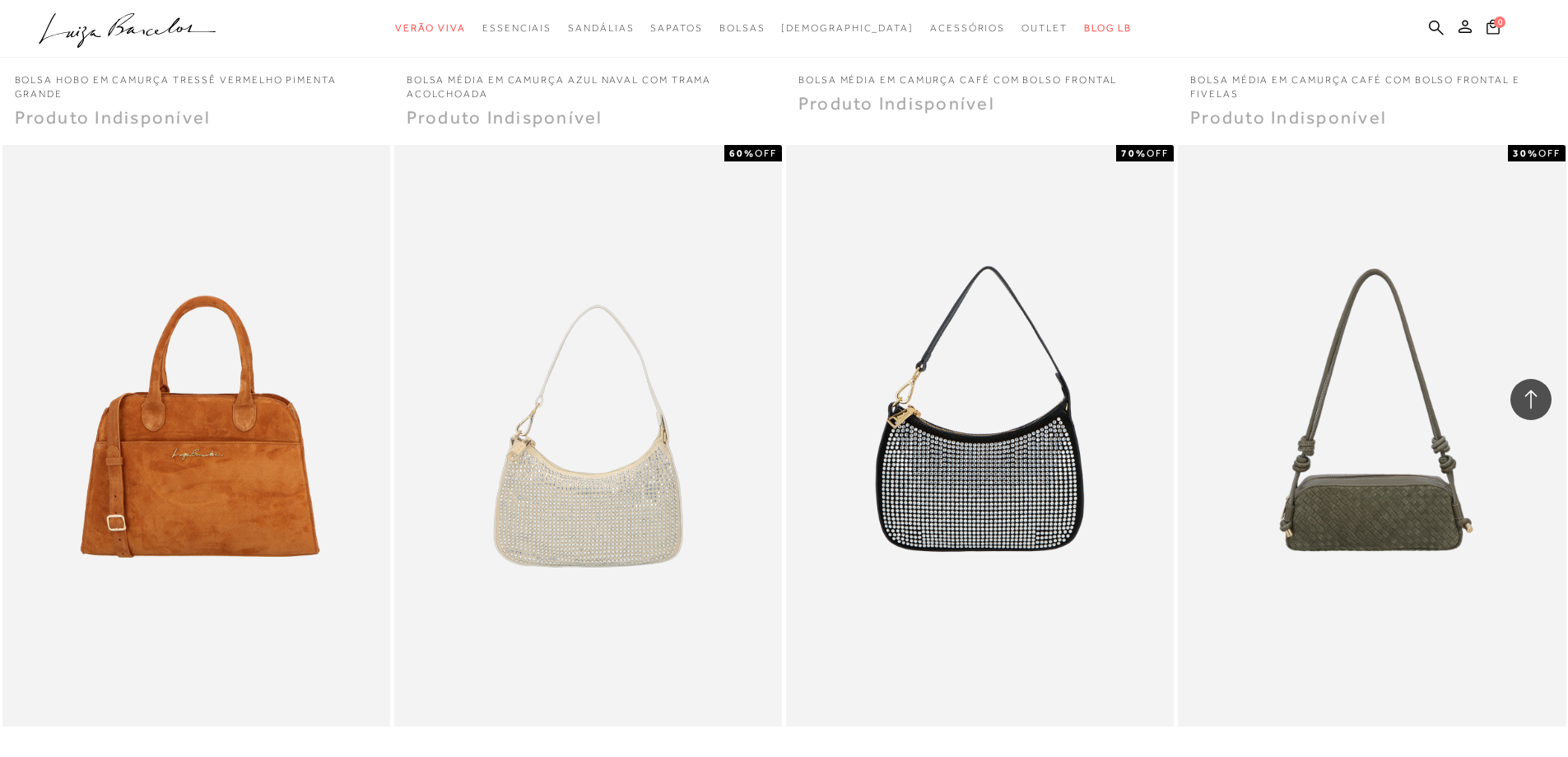
scroll to position [22068, 0]
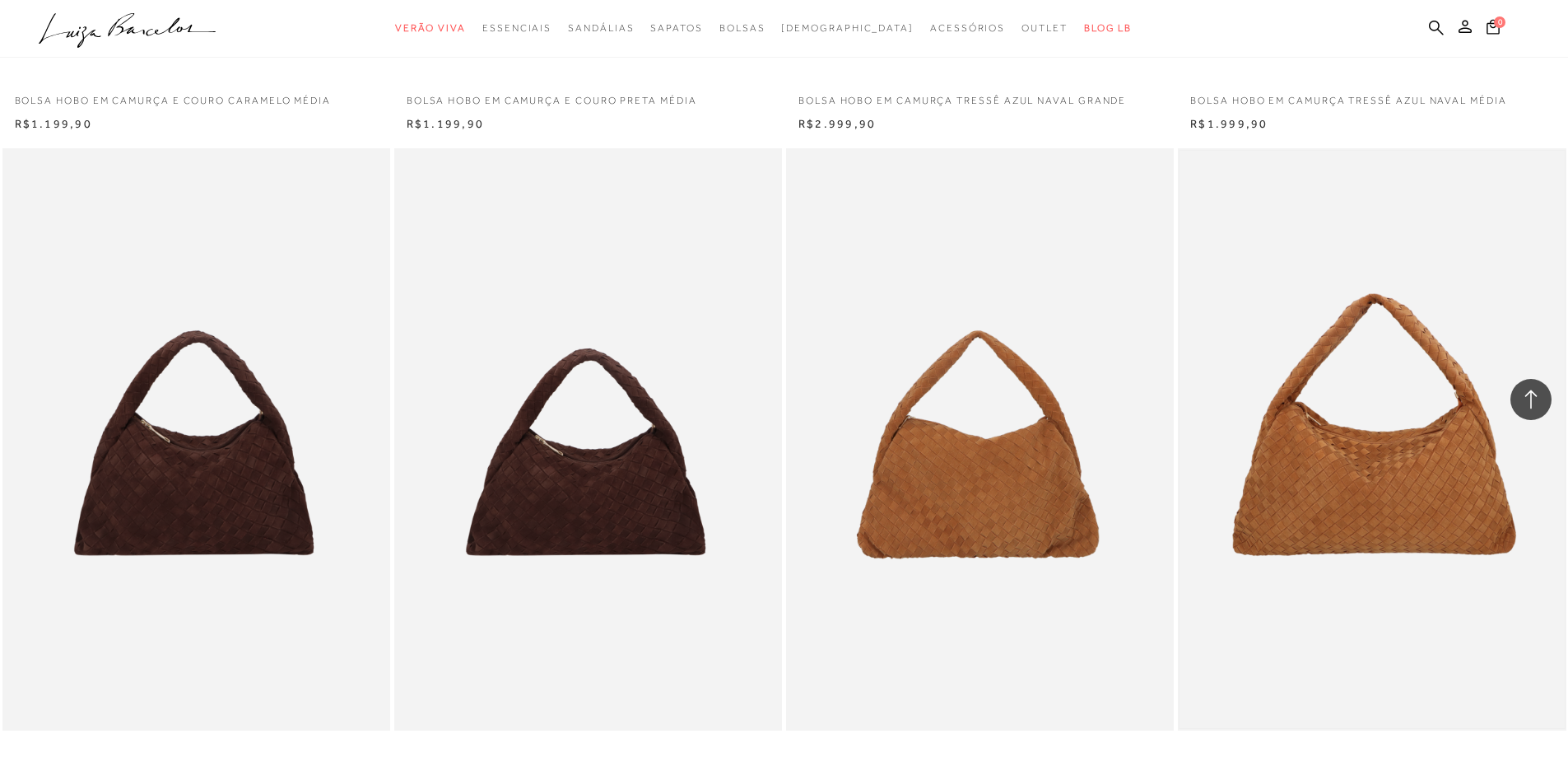
click at [1380, 454] on img at bounding box center [1372, 439] width 385 height 577
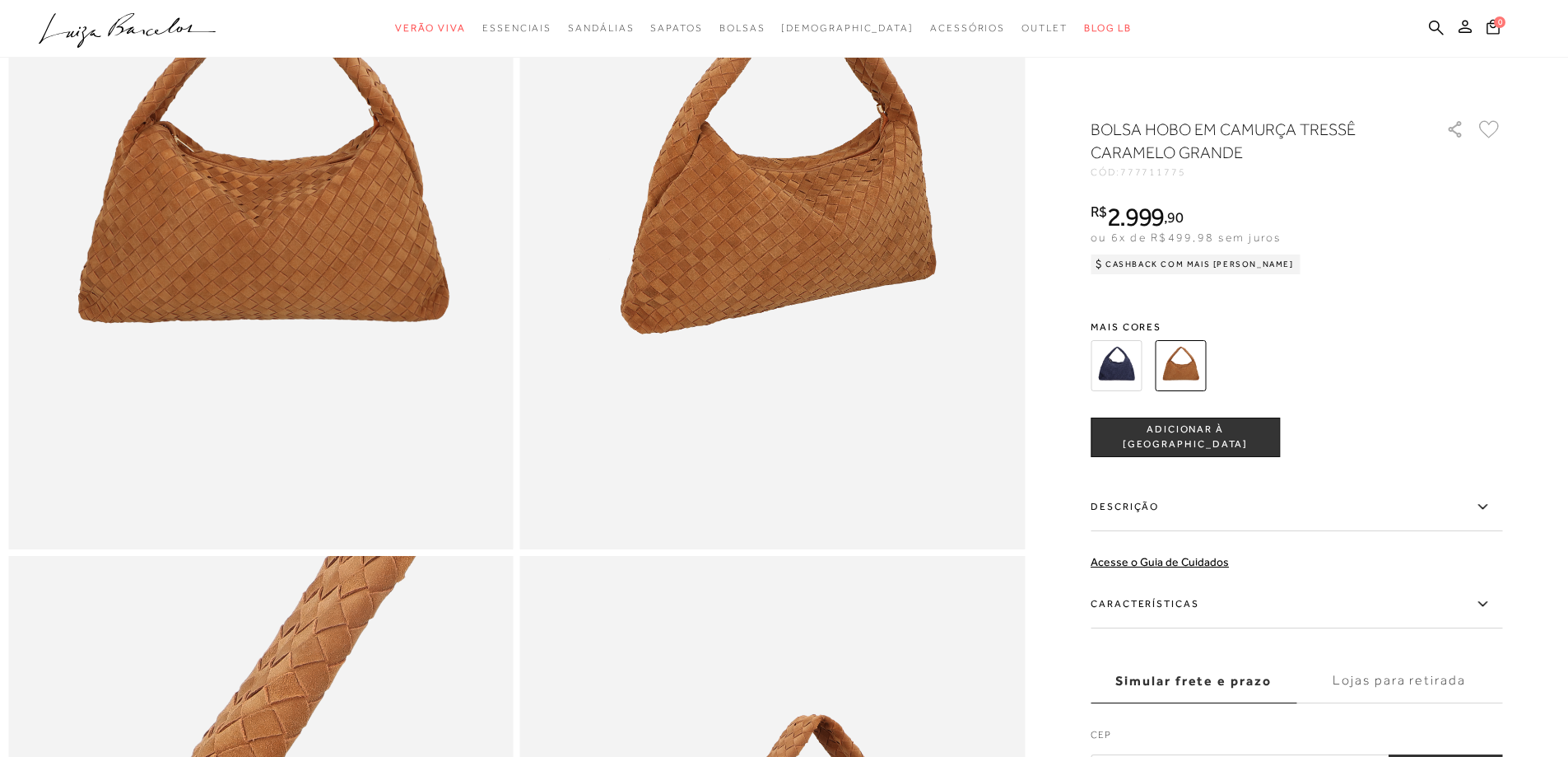
scroll to position [247, 0]
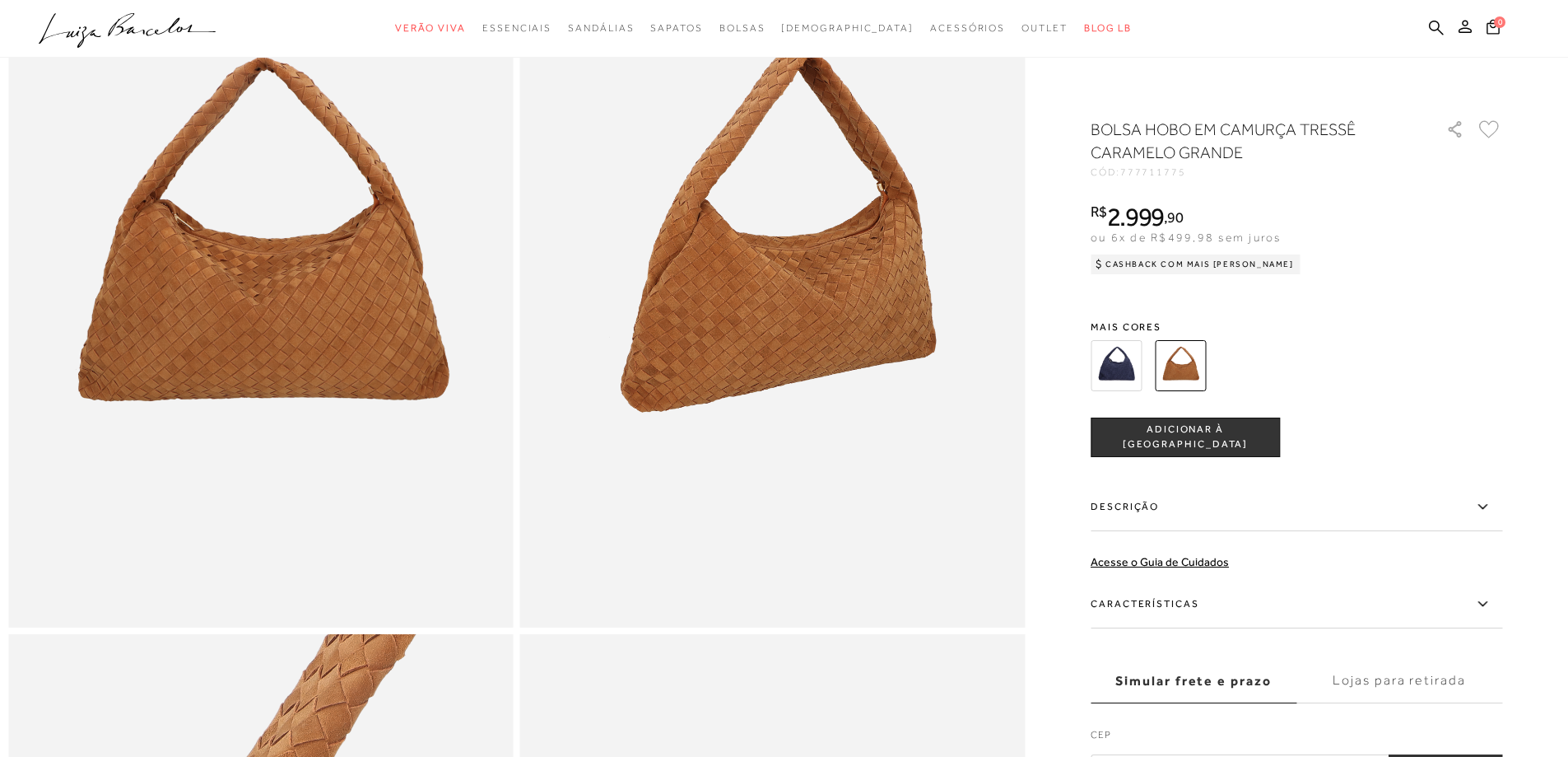
click at [1117, 367] on img at bounding box center [1116, 365] width 51 height 51
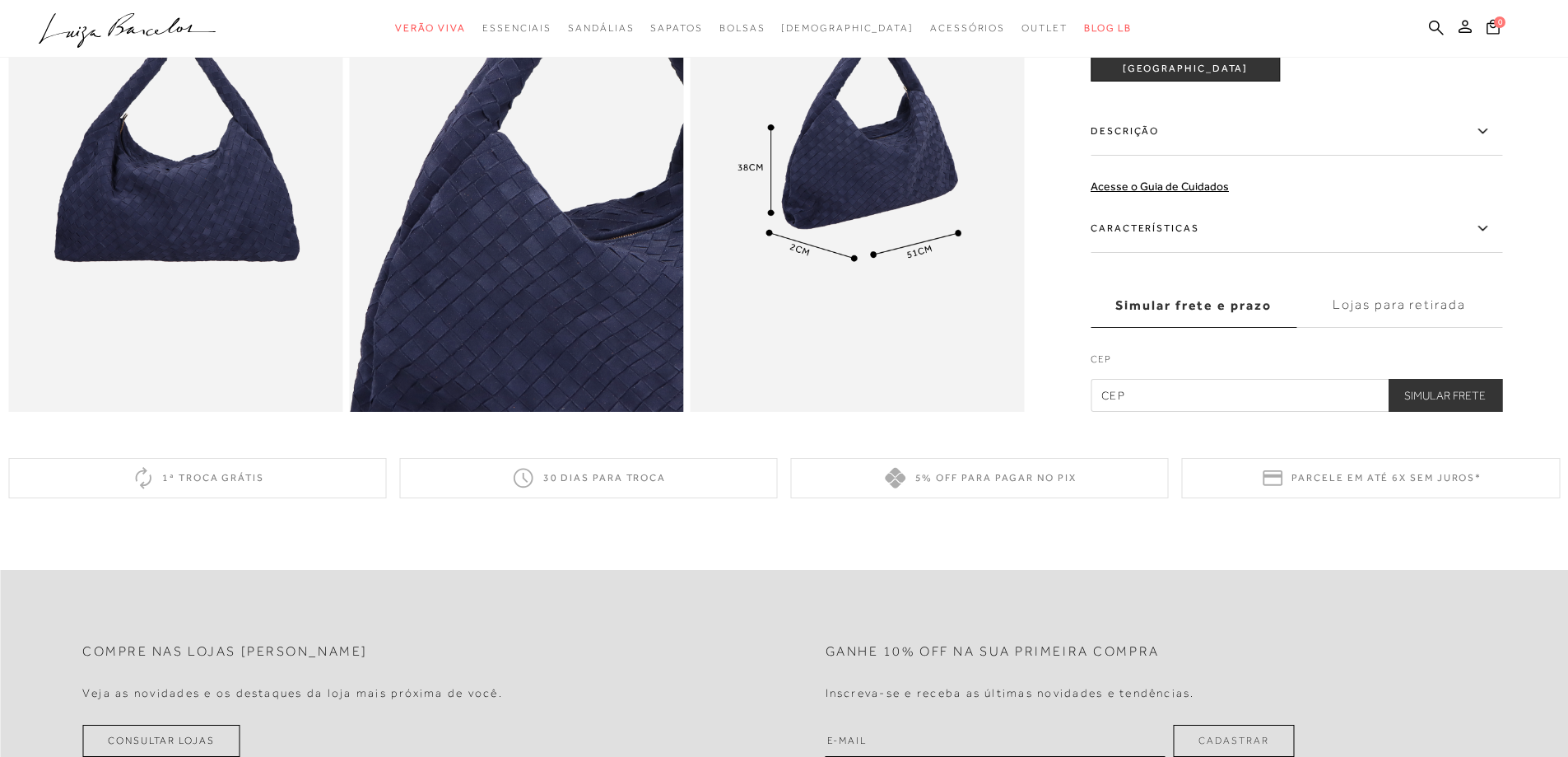
scroll to position [988, 0]
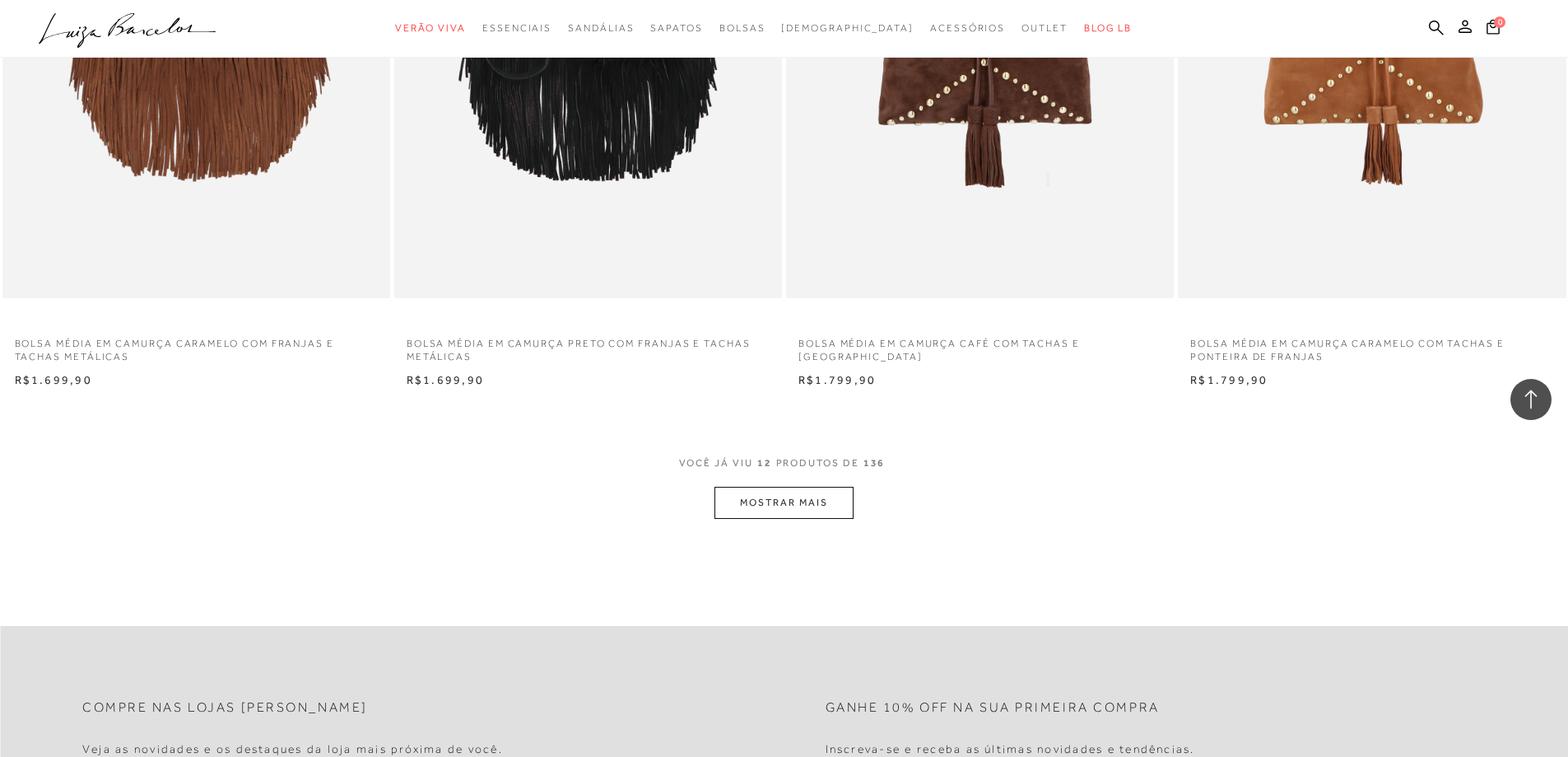
scroll to position [1811, 0]
click at [824, 499] on button "MOSTRAR MAIS" at bounding box center [784, 502] width 139 height 32
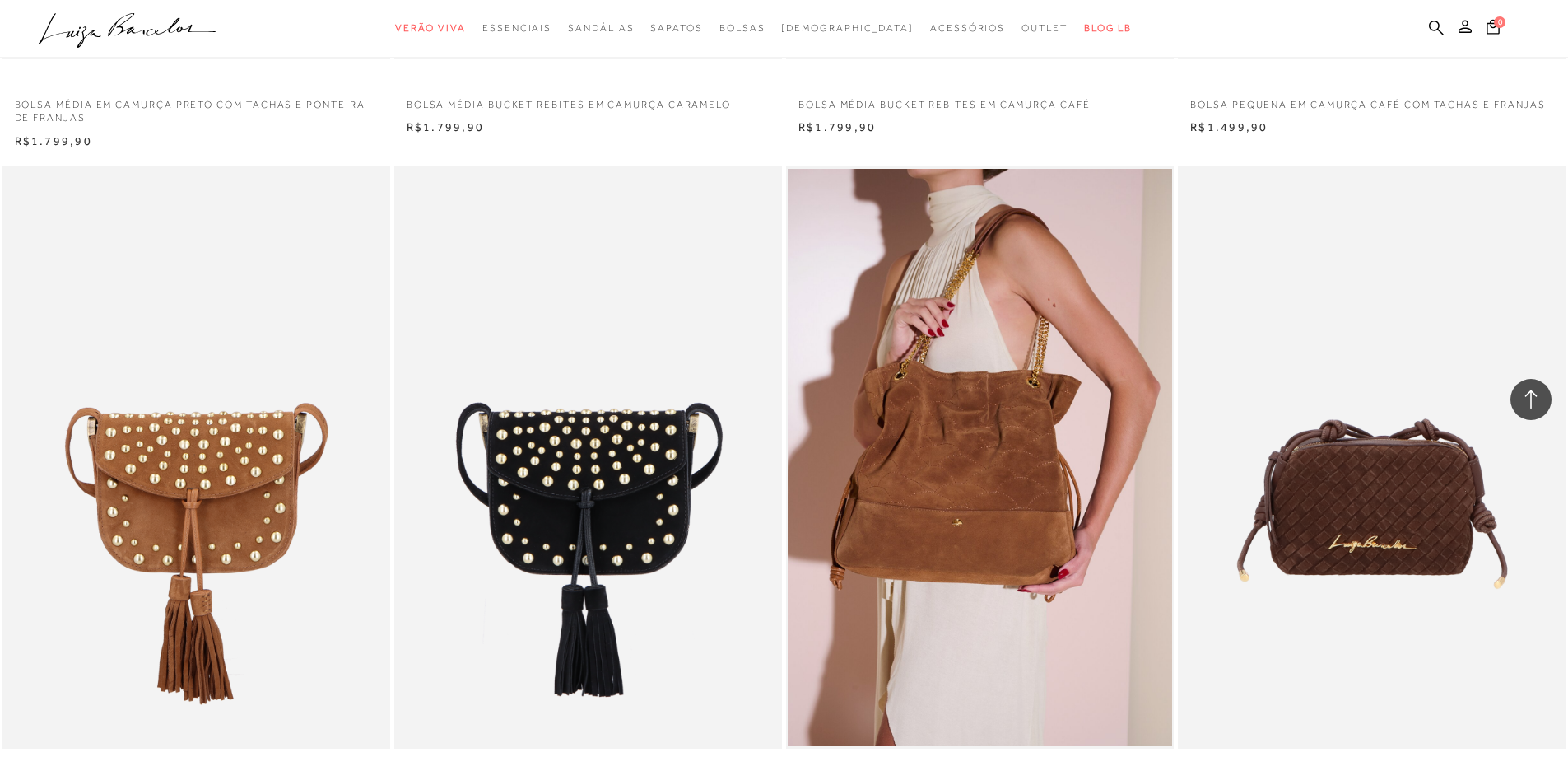
scroll to position [2964, 0]
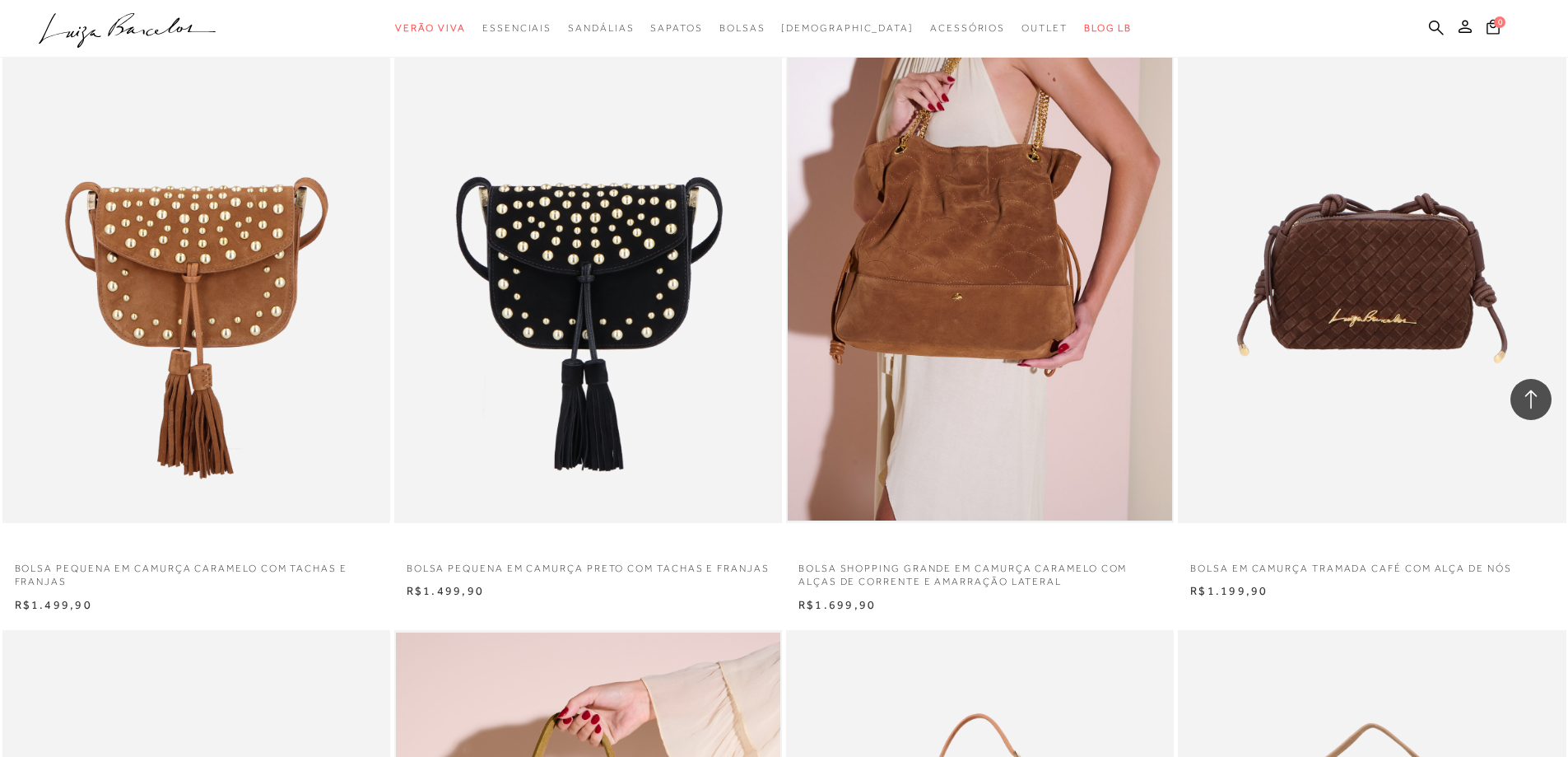
click at [979, 316] on img at bounding box center [980, 231] width 385 height 577
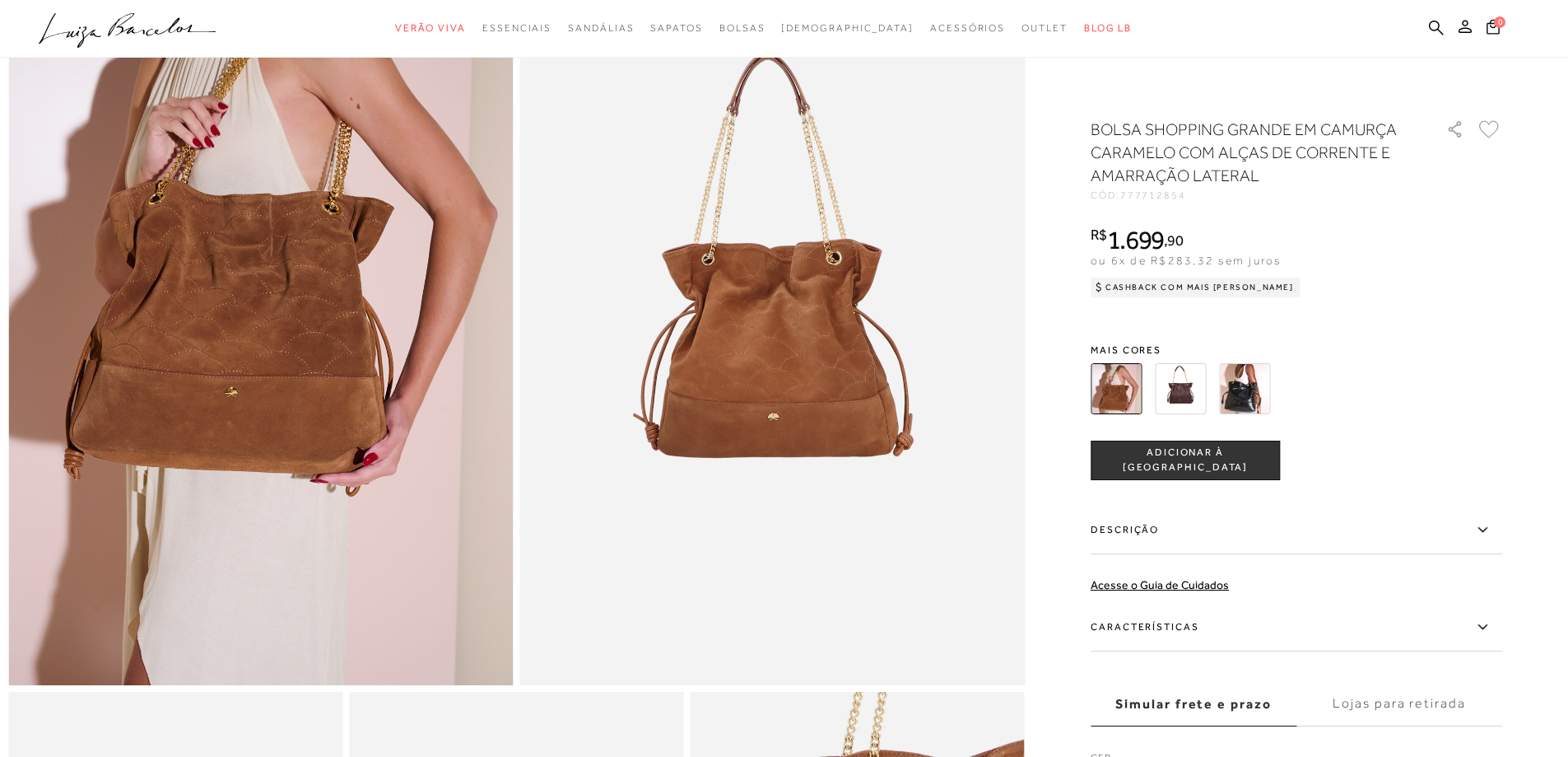
scroll to position [164, 0]
